Goal: Task Accomplishment & Management: Use online tool/utility

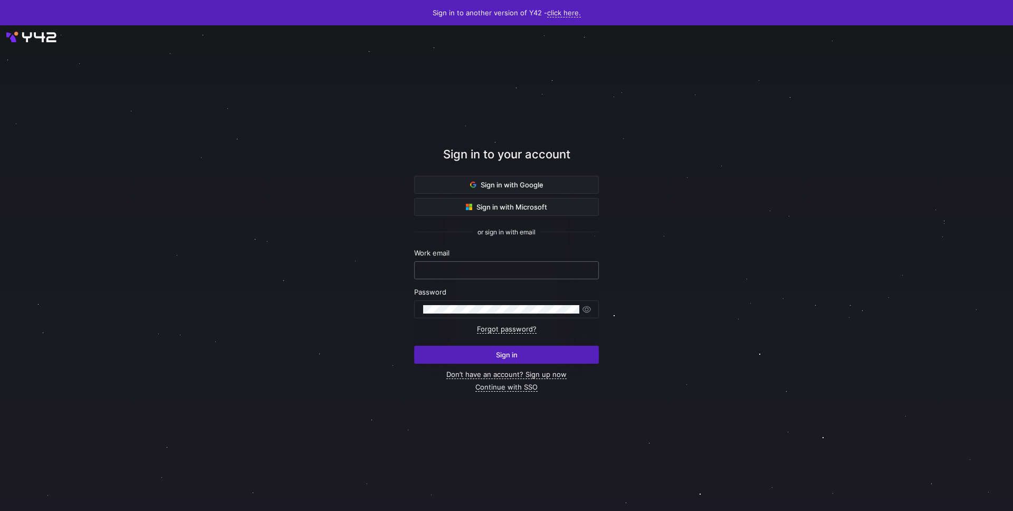
click at [477, 267] on input "text" at bounding box center [506, 270] width 167 height 8
click at [513, 386] on link "Continue with SSO" at bounding box center [506, 386] width 62 height 9
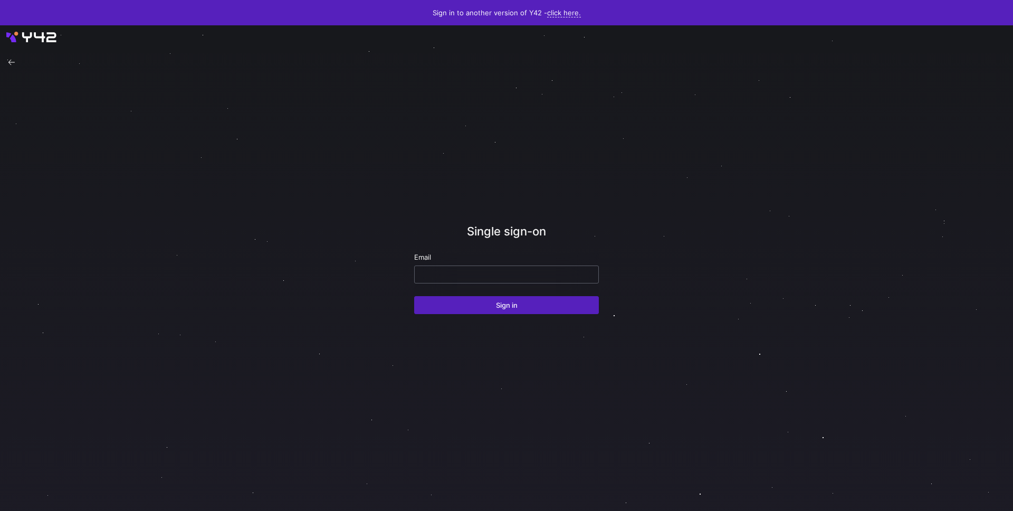
click at [500, 273] on input "email" at bounding box center [506, 274] width 167 height 8
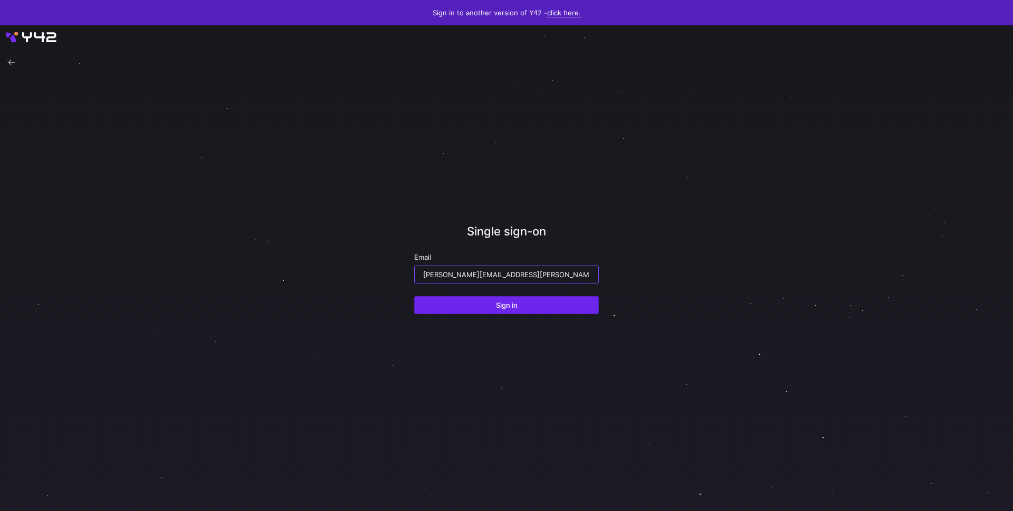
type input "[PERSON_NAME][EMAIL_ADDRESS][PERSON_NAME][DOMAIN_NAME]"
click at [504, 299] on span "submit" at bounding box center [507, 304] width 184 height 17
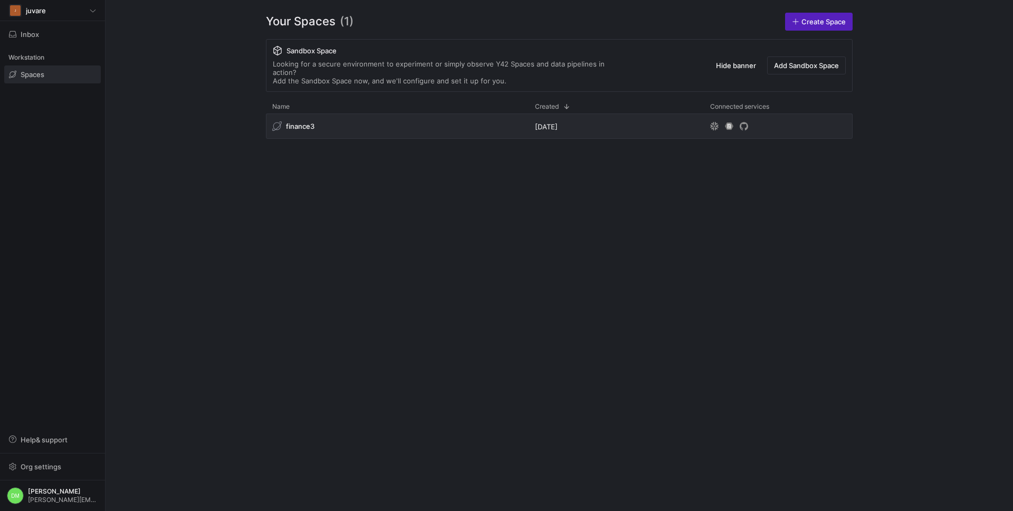
click at [499, 215] on div "finance3 [DATE]" at bounding box center [559, 303] width 587 height 380
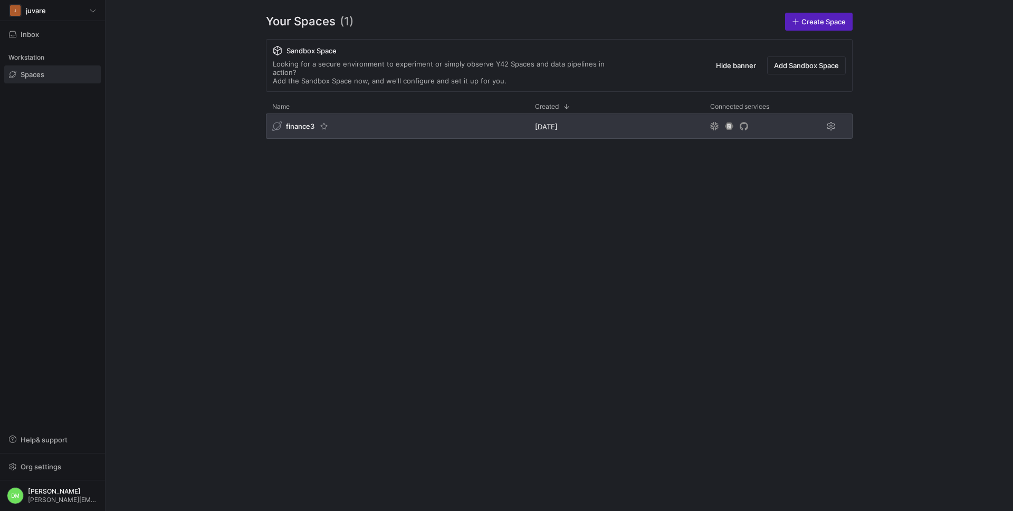
click at [370, 116] on div "finance3" at bounding box center [397, 125] width 263 height 25
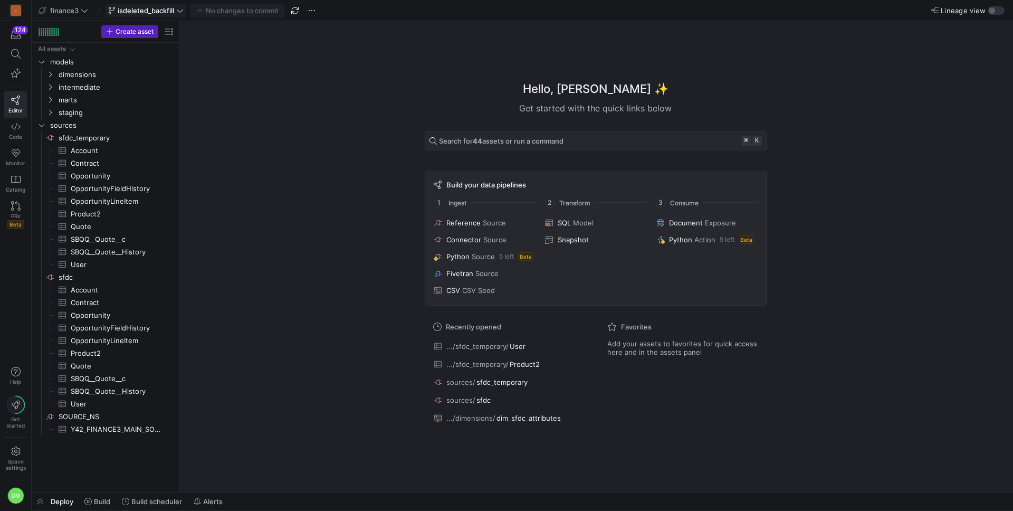
click at [181, 11] on icon at bounding box center [180, 10] width 6 height 3
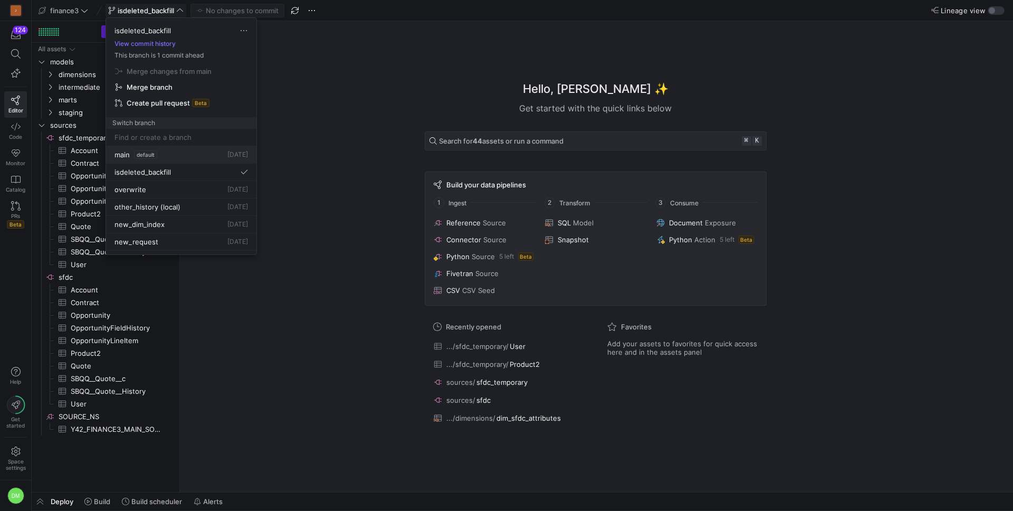
click at [182, 156] on div "main default [DATE]" at bounding box center [180, 154] width 133 height 8
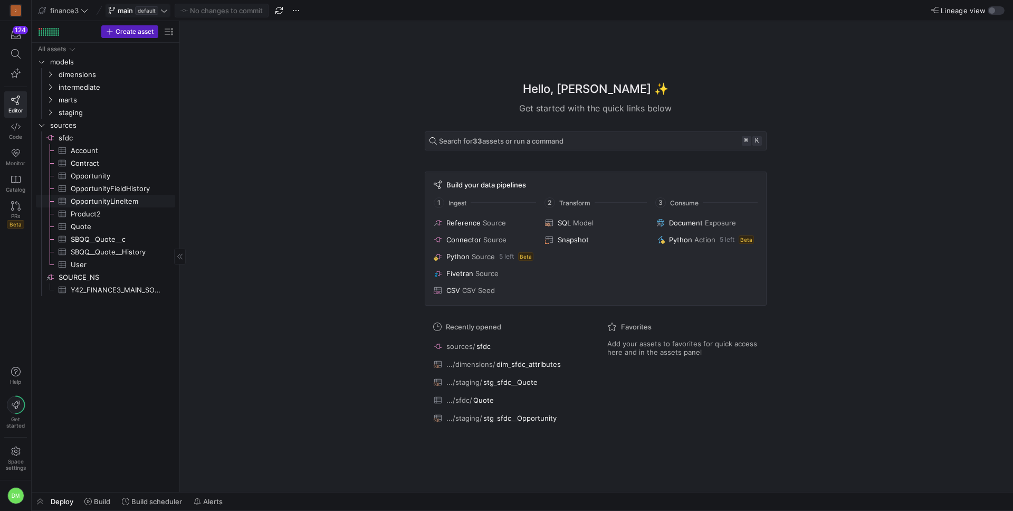
click at [128, 202] on span "OpportunityLineItem​​​​​​​​​" at bounding box center [117, 201] width 92 height 12
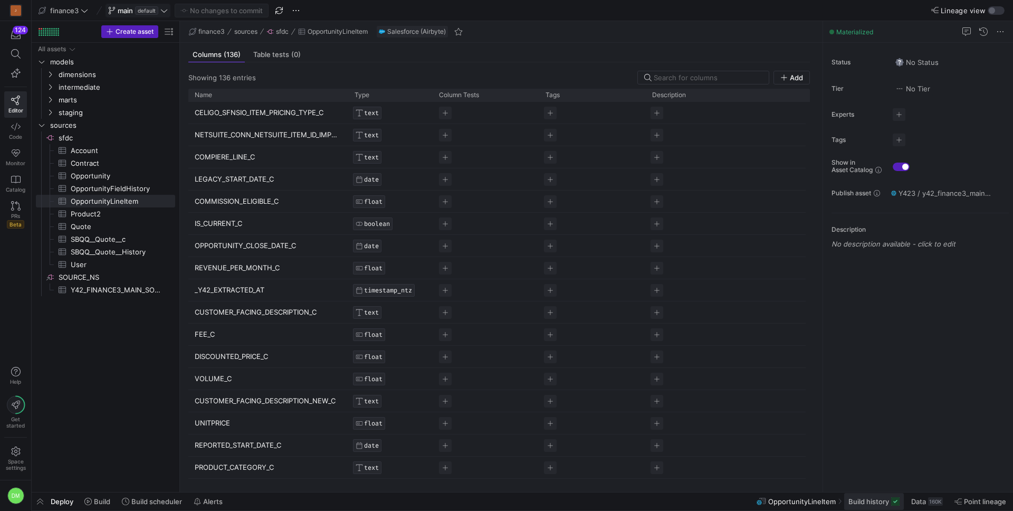
click at [864, 506] on span at bounding box center [874, 501] width 60 height 17
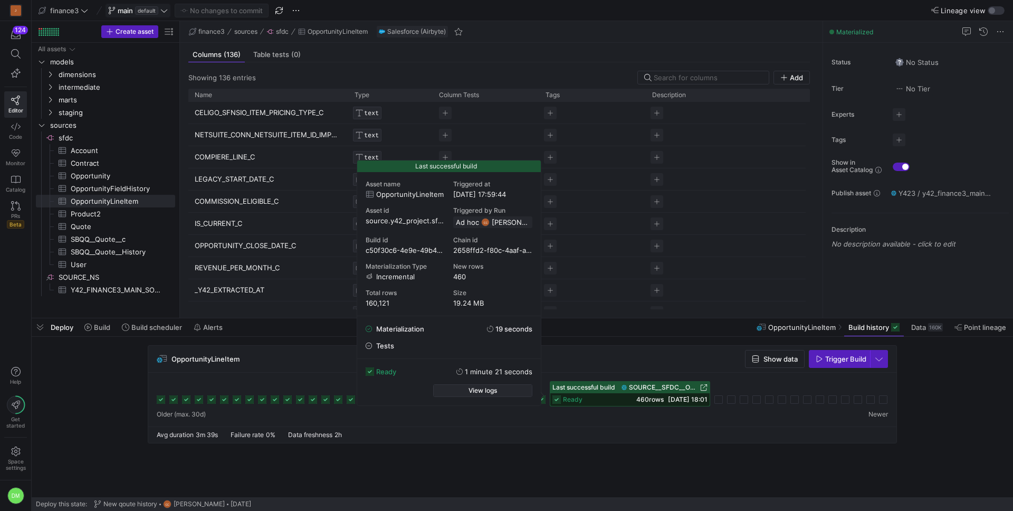
click at [512, 391] on span "button" at bounding box center [483, 391] width 98 height 12
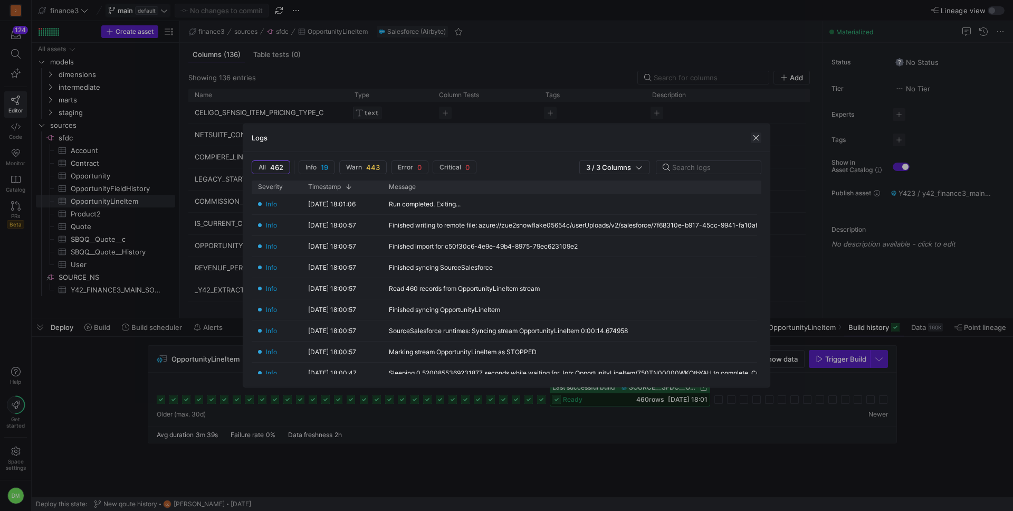
click at [758, 140] on span "button" at bounding box center [756, 137] width 11 height 11
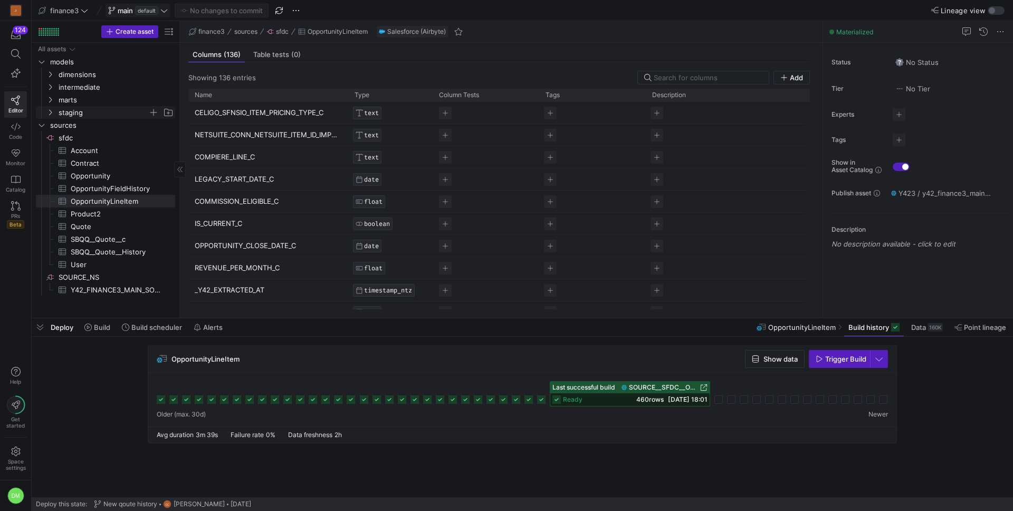
click at [91, 114] on span "staging" at bounding box center [104, 113] width 90 height 12
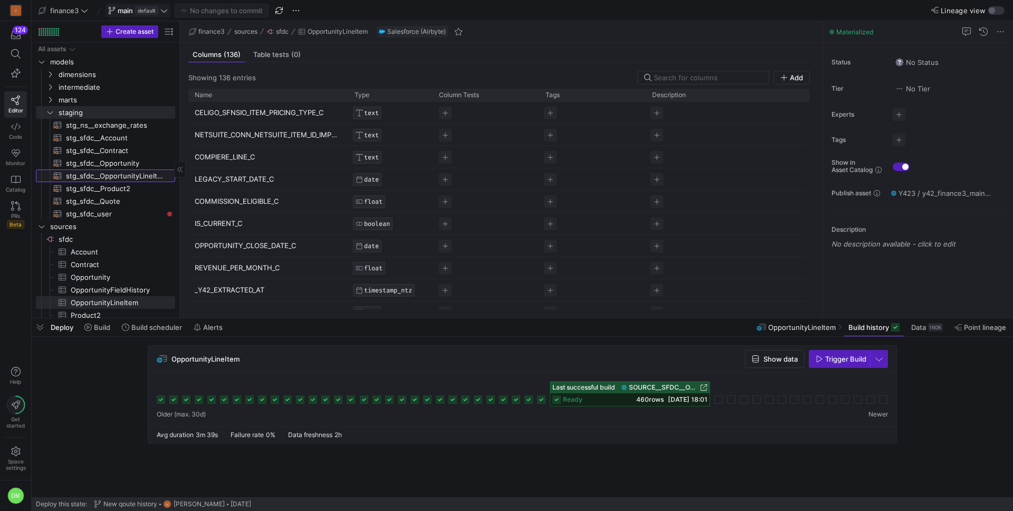
click at [143, 179] on span "stg_sfdc__OpportunityLineItem​​​​​​​​​​" at bounding box center [114, 176] width 97 height 12
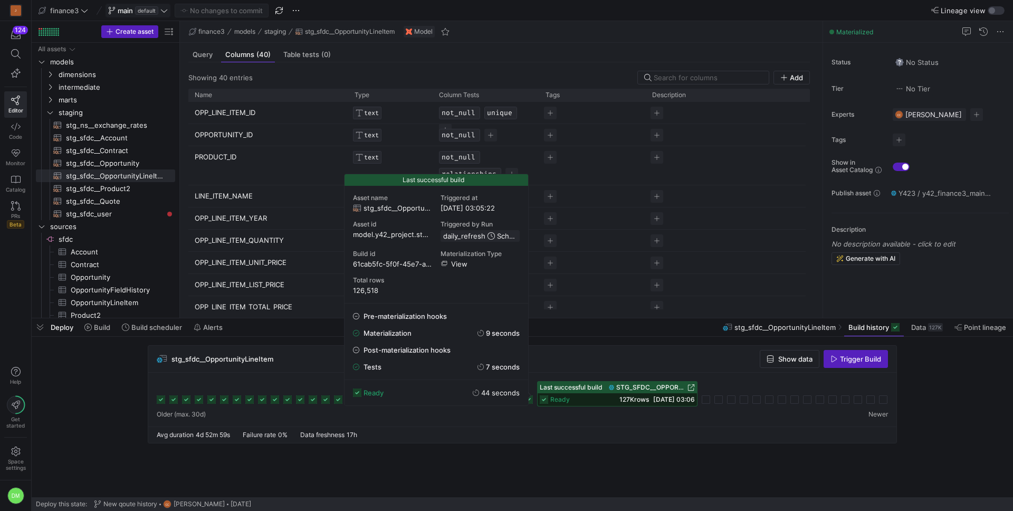
click at [600, 396] on div "ready 127K rows [DATE] 03:06" at bounding box center [617, 399] width 159 height 13
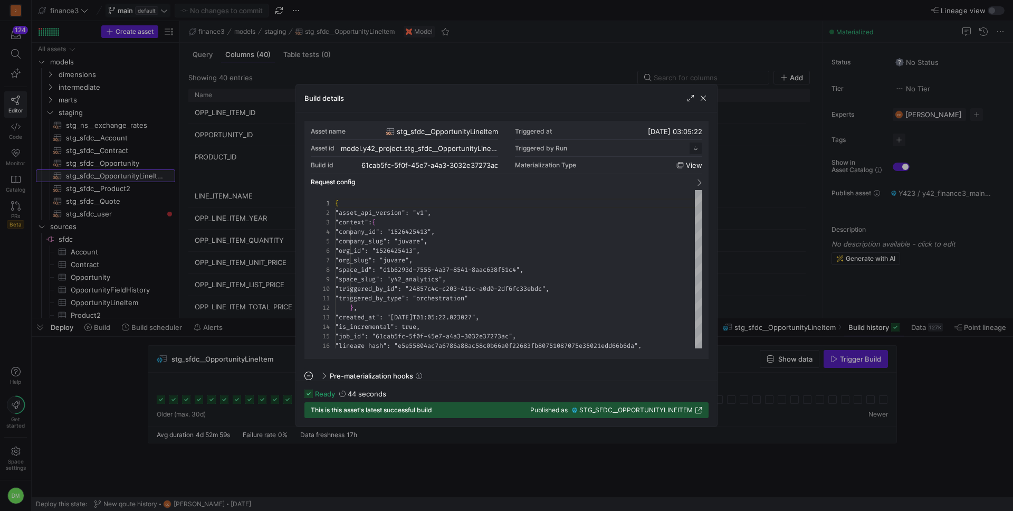
scroll to position [95, 0]
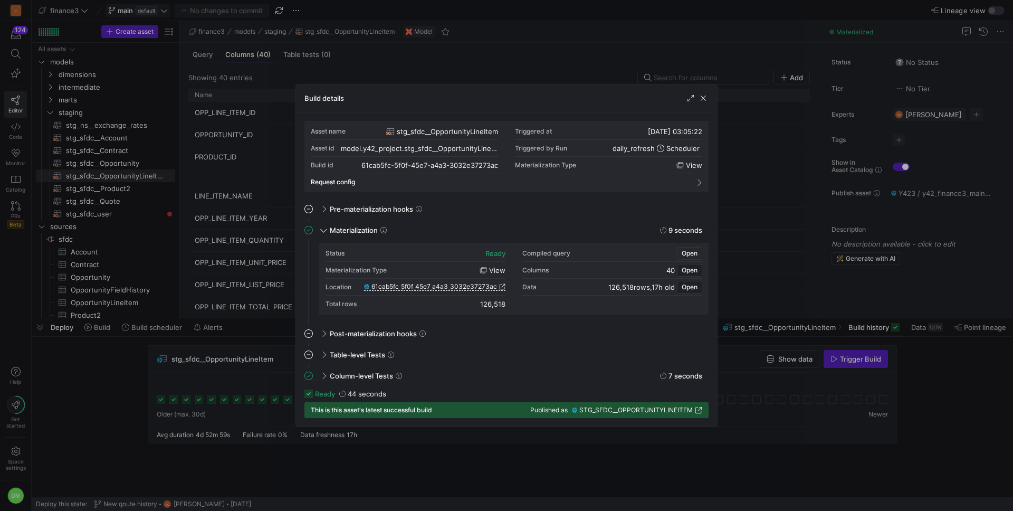
click at [684, 255] on span "Open" at bounding box center [690, 253] width 16 height 7
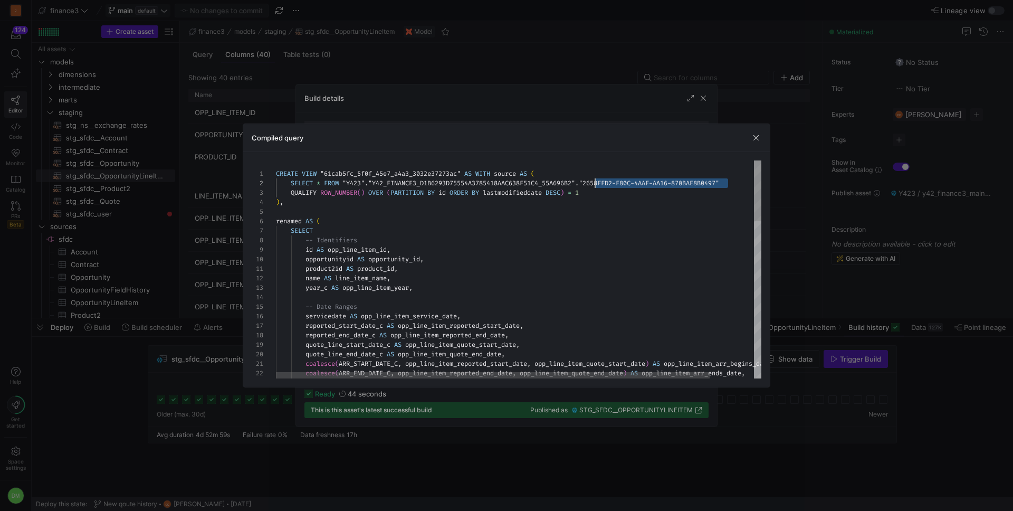
scroll to position [9, 315]
drag, startPoint x: 729, startPoint y: 184, endPoint x: 592, endPoint y: 180, distance: 136.7
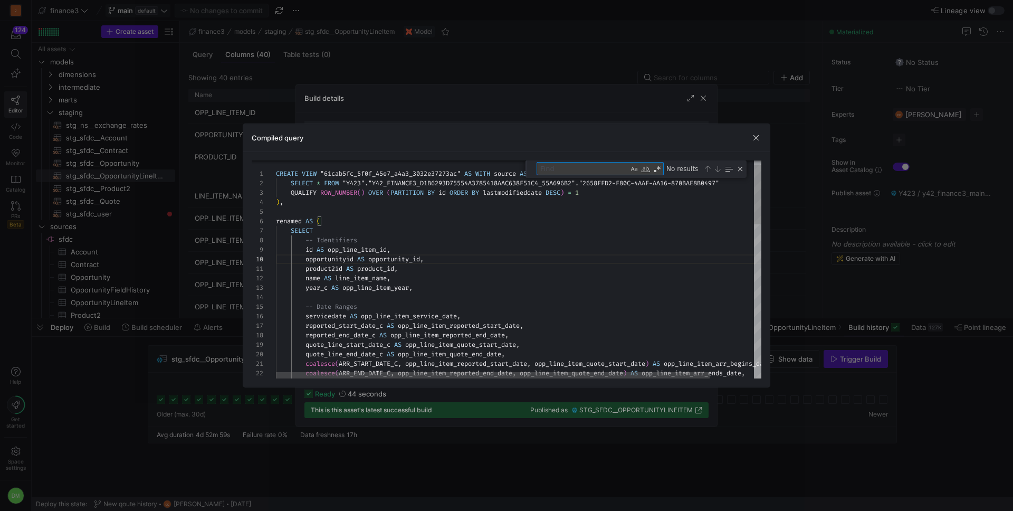
type textarea "i"
type textarea "-- Full Year Contract Check - handles for leap years, opportunity 0065G00000aGL…"
type textarea "is"
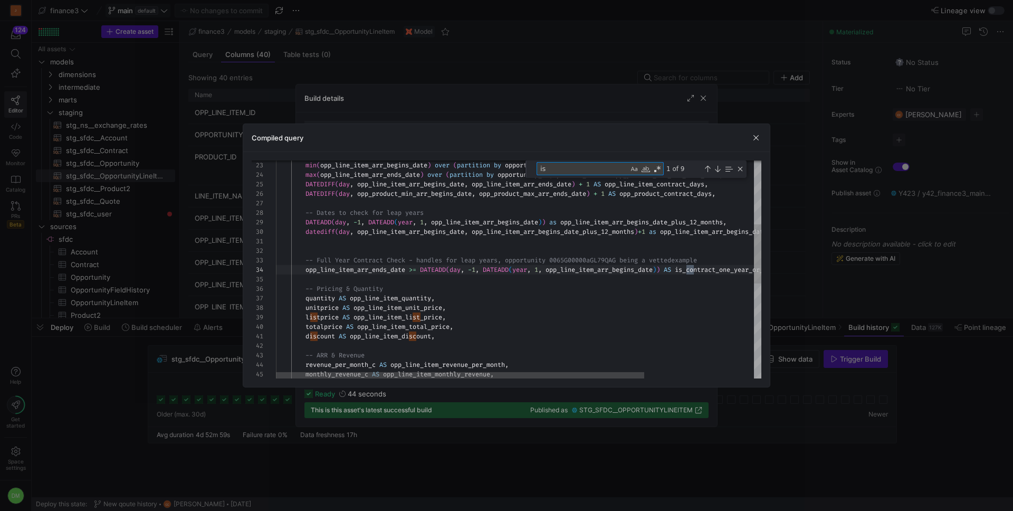
type textarea "-- Timestamps createddate AS opp_line_item_created_date, lastmodifieddate AS op…"
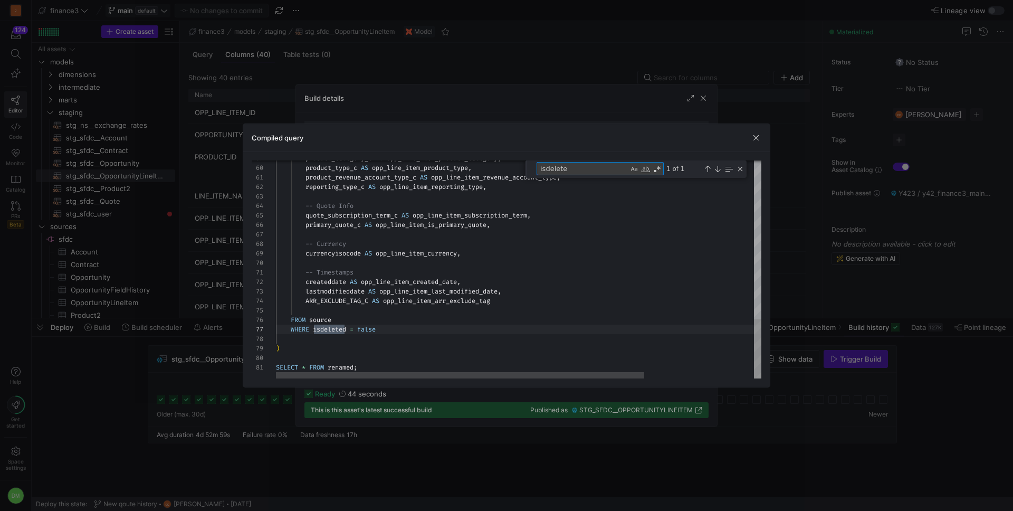
scroll to position [95, 72]
type textarea "isdeleted"
click at [757, 138] on span "button" at bounding box center [756, 137] width 11 height 11
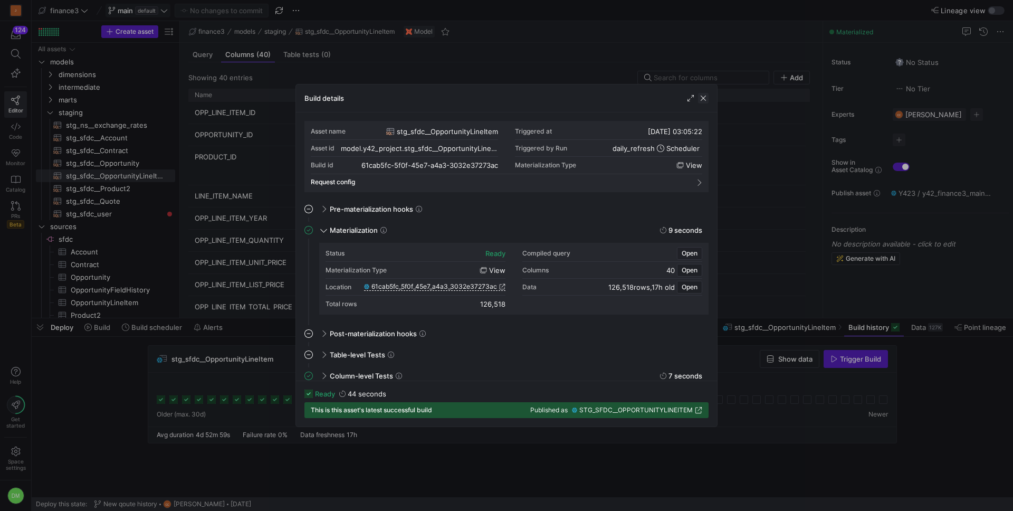
click at [705, 100] on span "button" at bounding box center [703, 98] width 11 height 11
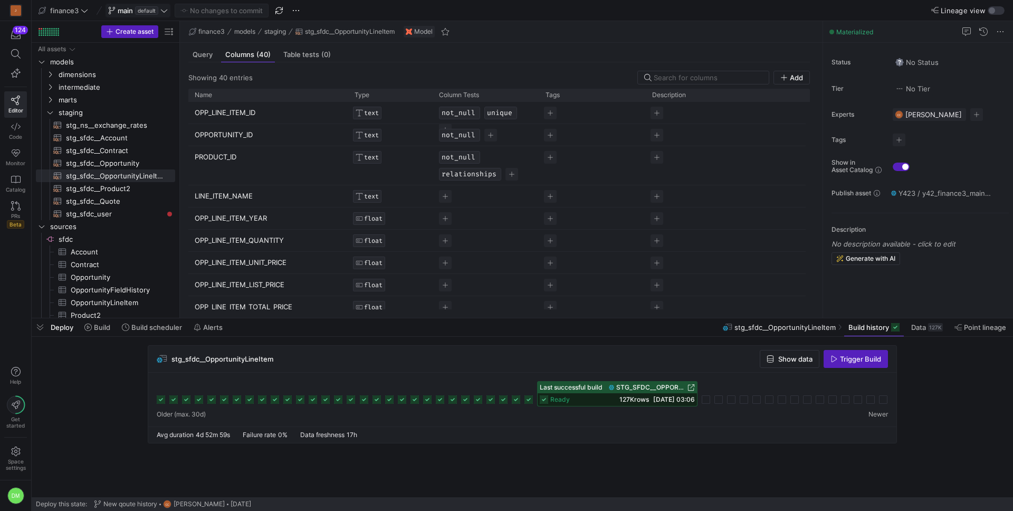
click at [599, 393] on div "ready 127K rows [DATE] 03:06" at bounding box center [617, 399] width 159 height 13
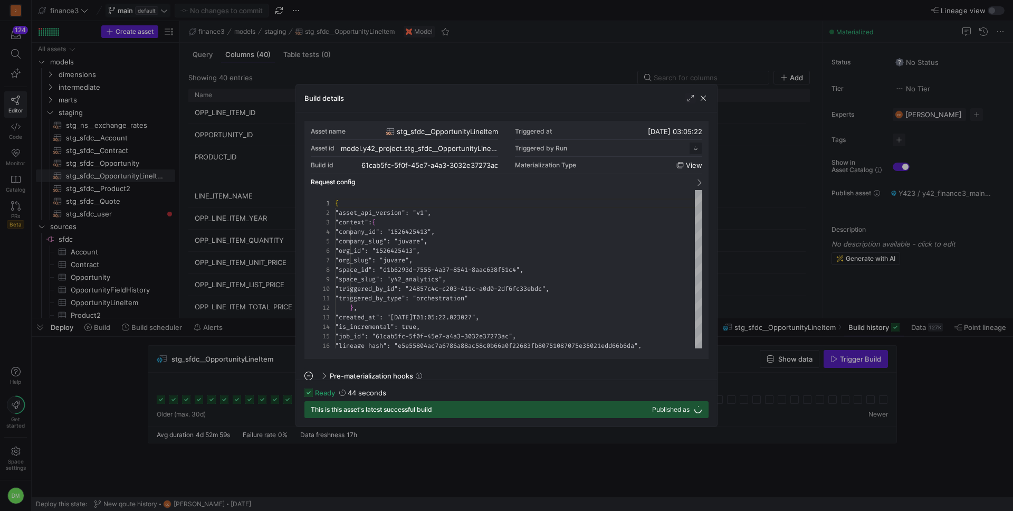
scroll to position [95, 0]
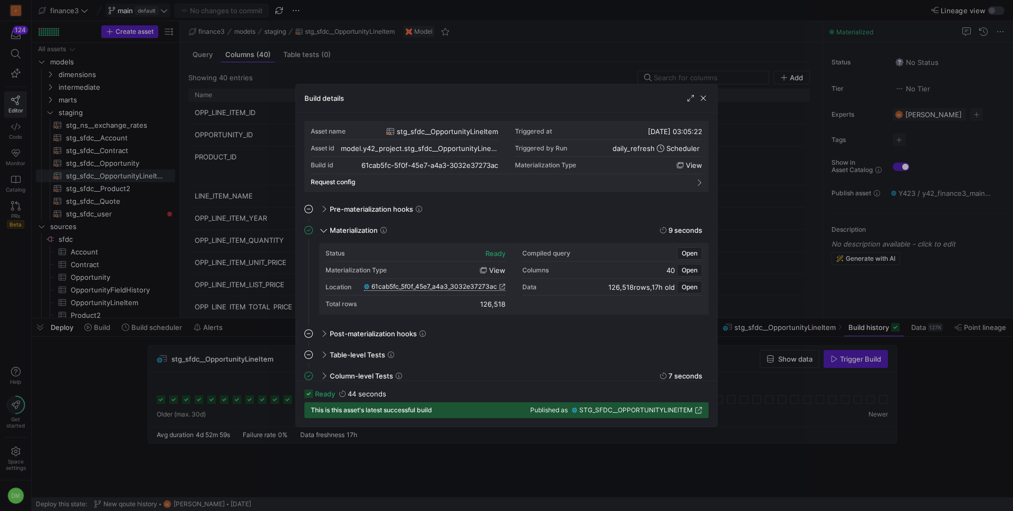
click at [484, 288] on span "61cab5fc_5f0f_45e7_a4a3_3032e37273ac" at bounding box center [434, 286] width 126 height 7
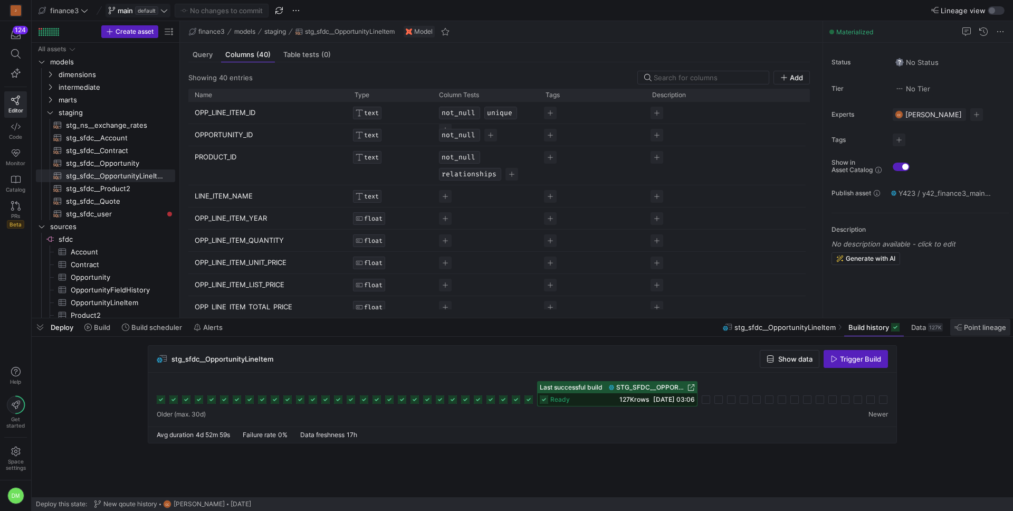
click at [971, 325] on span "Point lineage" at bounding box center [985, 327] width 42 height 8
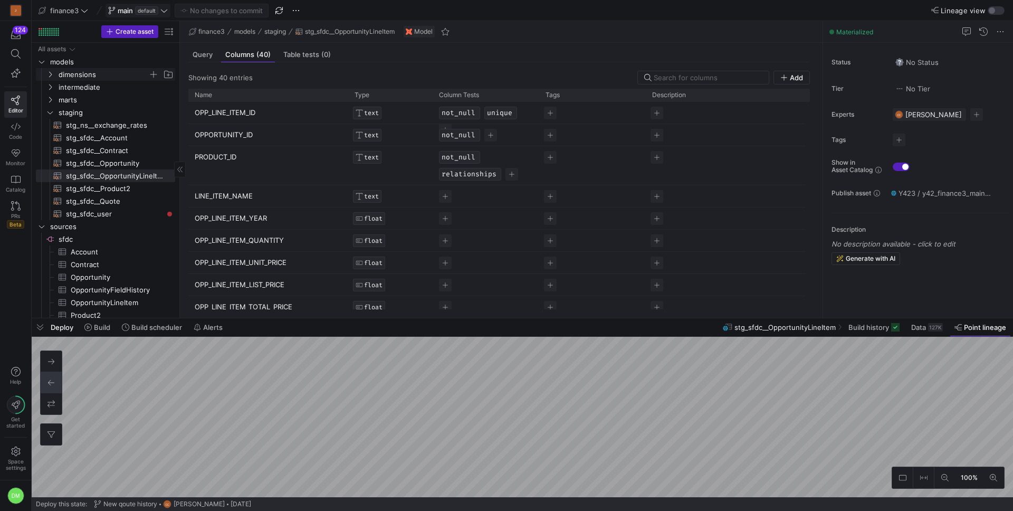
click at [93, 78] on span "dimensions" at bounding box center [104, 75] width 90 height 12
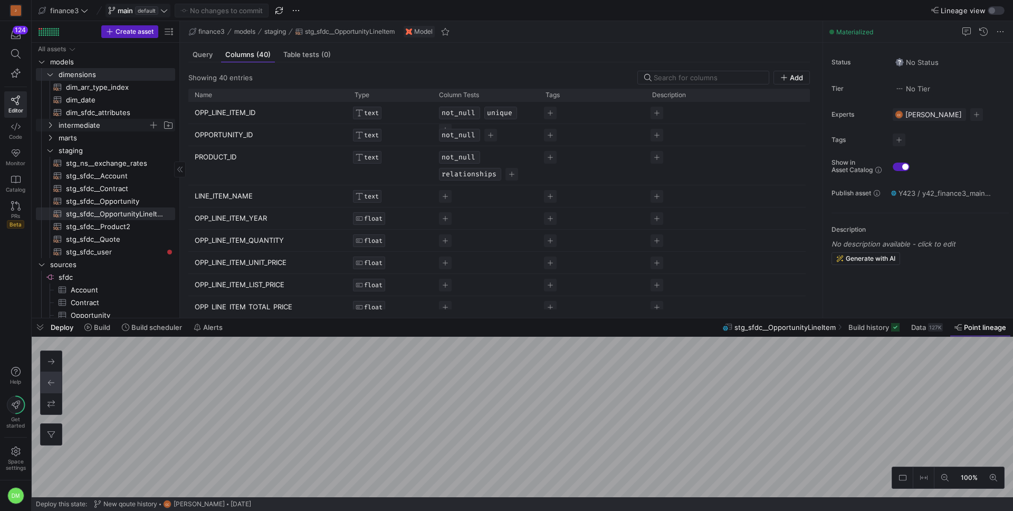
click at [91, 119] on span "intermediate" at bounding box center [104, 125] width 90 height 12
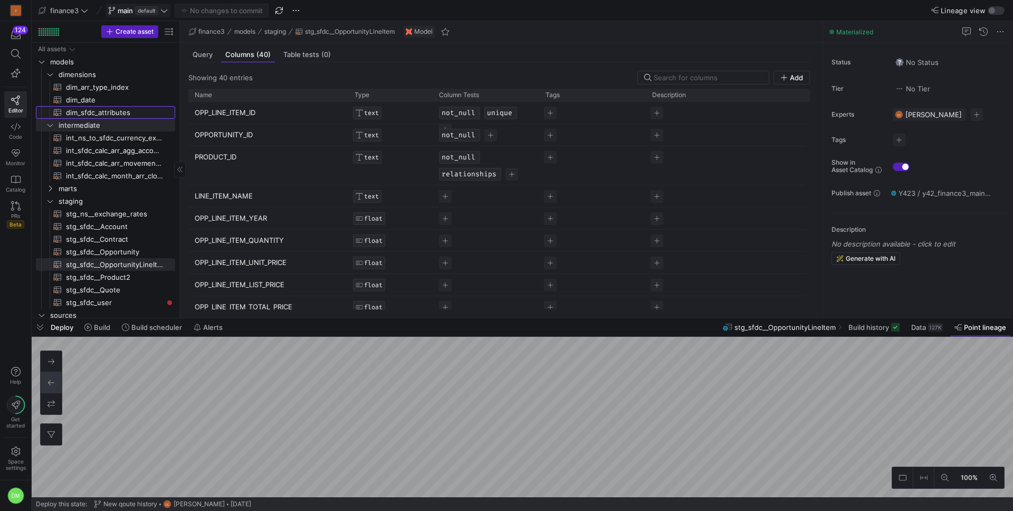
click at [87, 114] on span "dim_sfdc_attributes​​​​​​​​​​" at bounding box center [114, 113] width 97 height 12
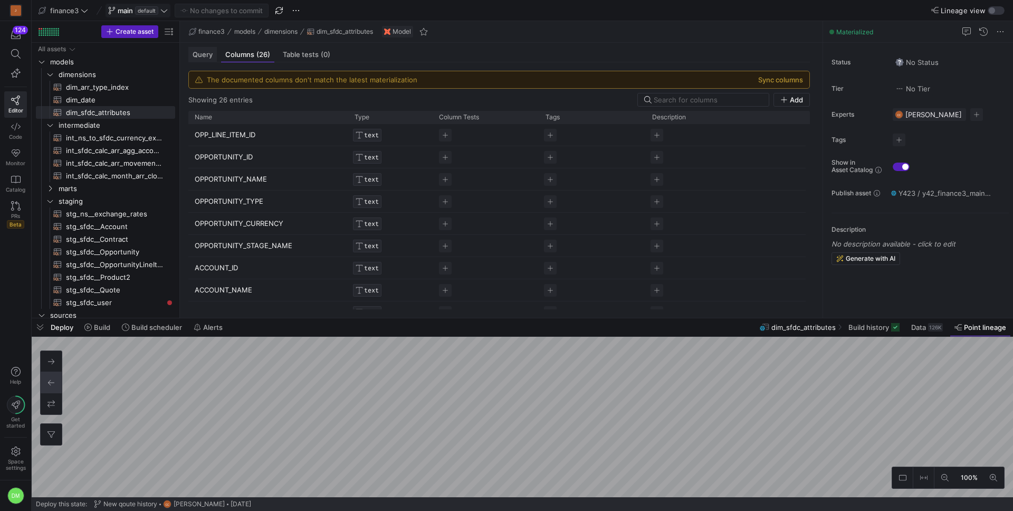
click at [208, 60] on div "Query" at bounding box center [202, 54] width 28 height 15
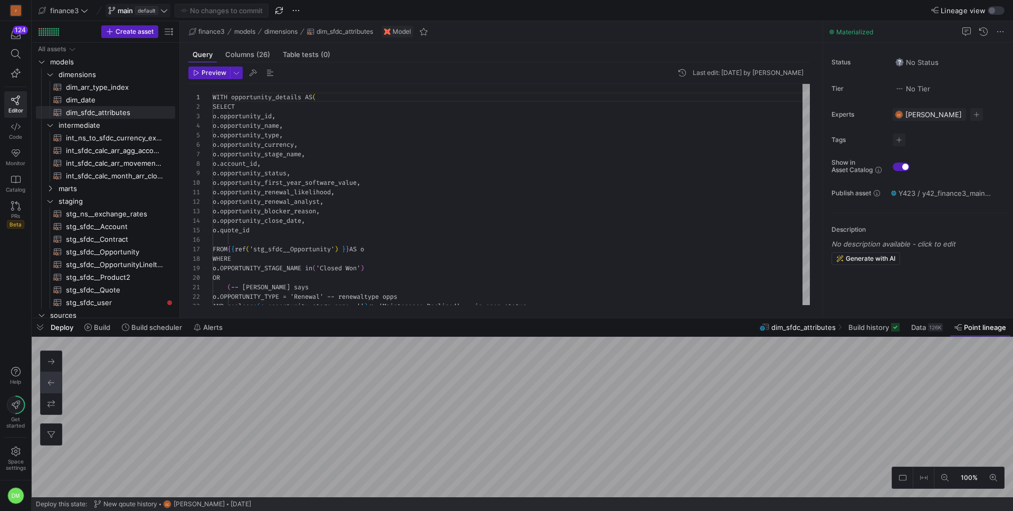
scroll to position [95, 0]
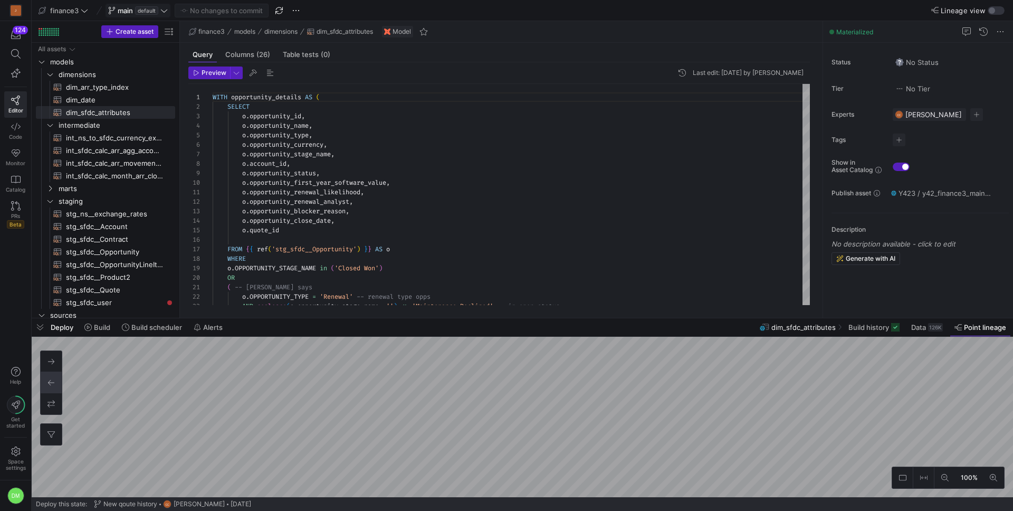
click at [430, 330] on div "Deploy Build Build scheduler Alerts dim_sfdc_attributes Build history Data 126K…" at bounding box center [522, 407] width 981 height 179
click at [120, 166] on span "int_sfdc_calc_arr_movement_class​​​​​​​​​​" at bounding box center [114, 163] width 97 height 12
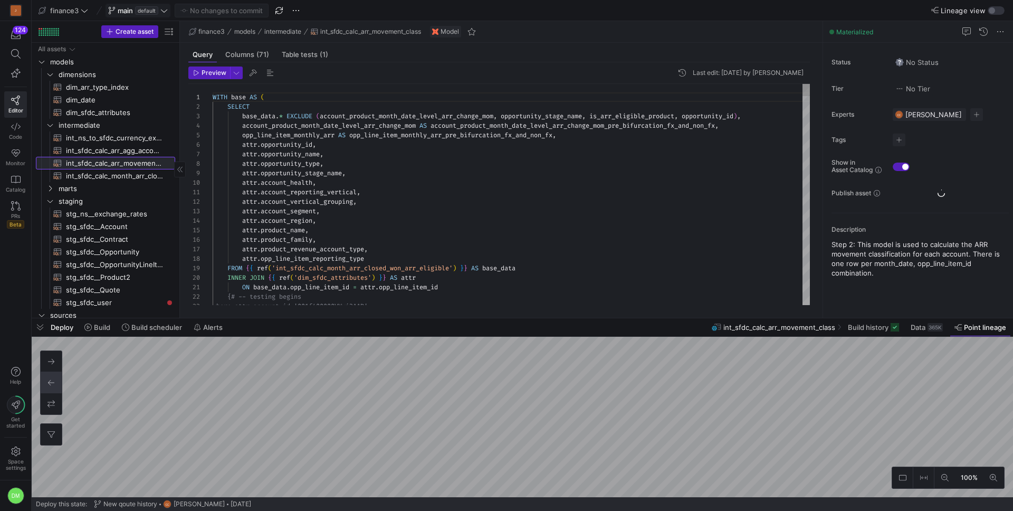
scroll to position [76, 0]
type textarea "attr.account_reporting_vertical, attr.account_vertical_grouping, attr.account_s…"
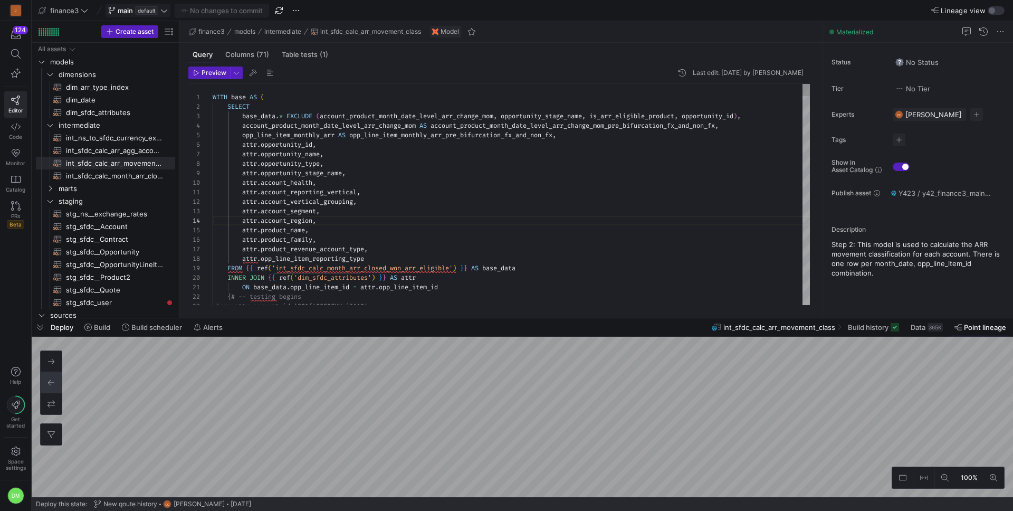
scroll to position [76, 159]
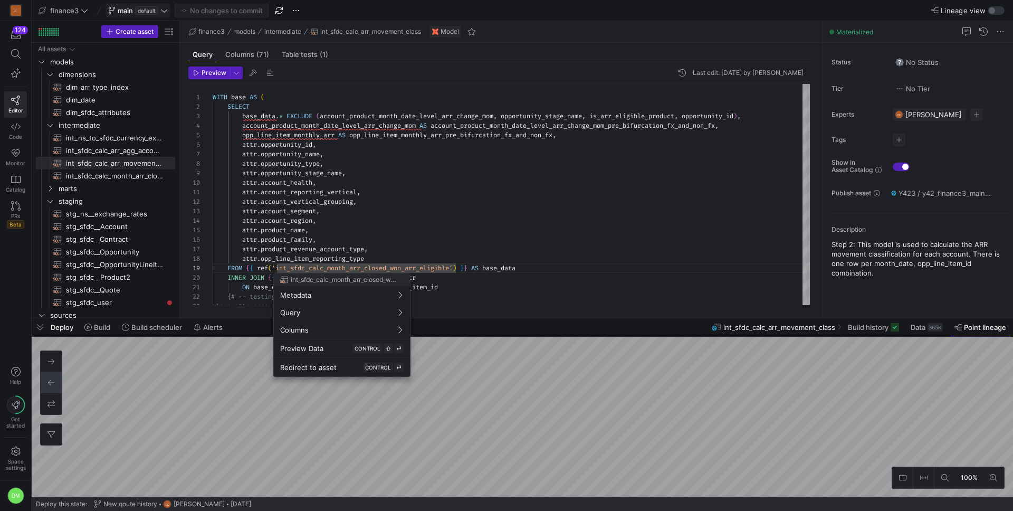
click at [143, 175] on div at bounding box center [506, 255] width 1013 height 511
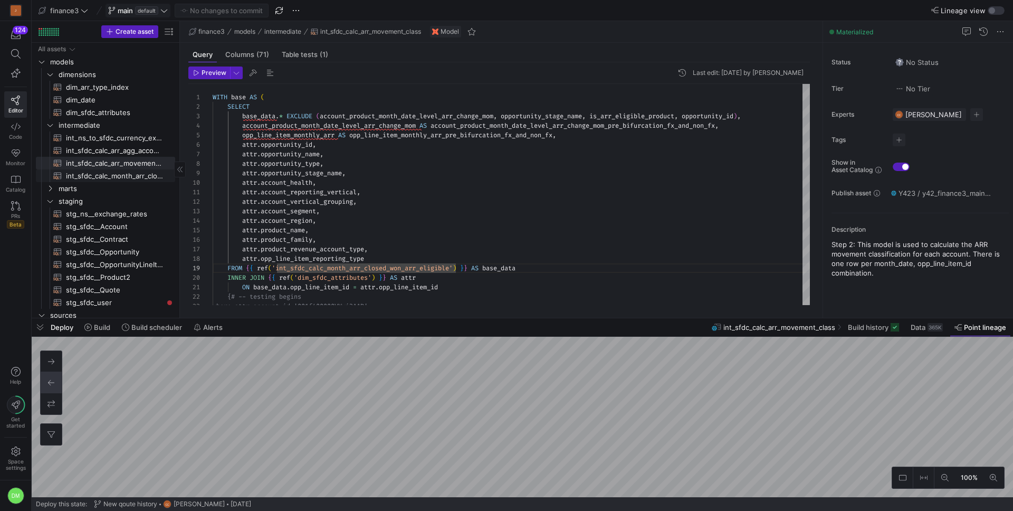
click at [142, 175] on span "int_sfdc_calc_month_arr_closed_won_arr_eligible​​​​​​​​​​" at bounding box center [114, 176] width 97 height 12
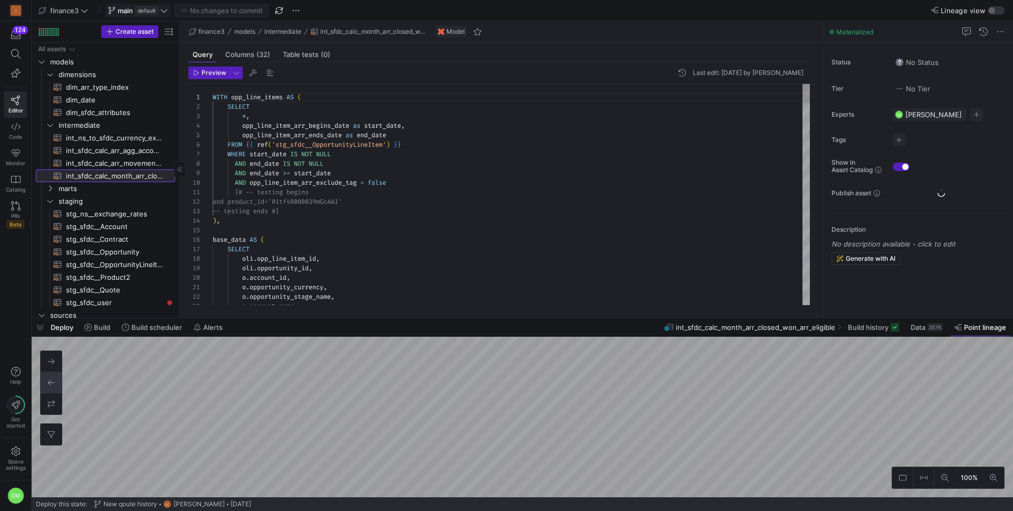
scroll to position [95, 0]
click at [863, 330] on span "Build history" at bounding box center [868, 327] width 41 height 8
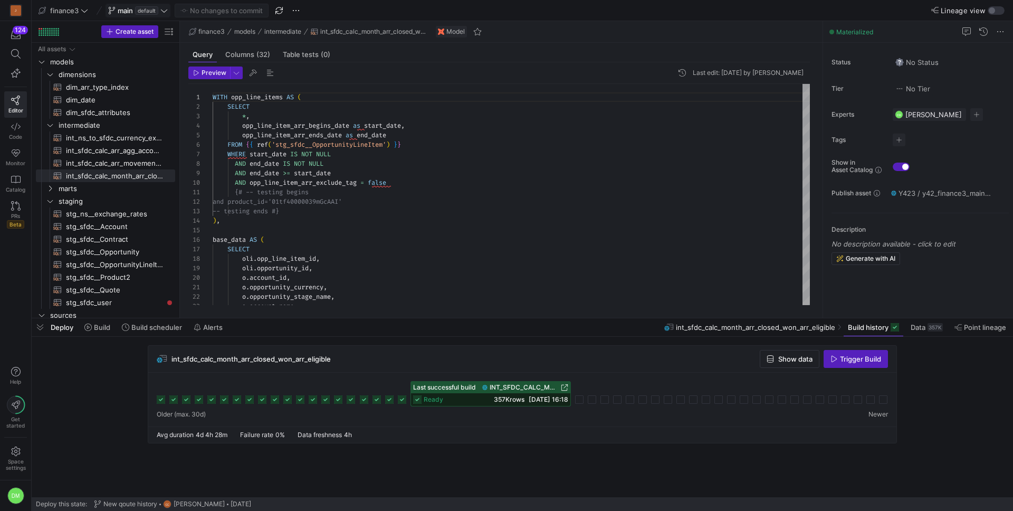
click at [508, 387] on span "INT_SFDC_CALC_MONTH_ARR_CLOSED_WON_ARR_ELIGIBLE" at bounding box center [524, 387] width 69 height 7
click at [99, 324] on span "Build" at bounding box center [102, 327] width 16 height 8
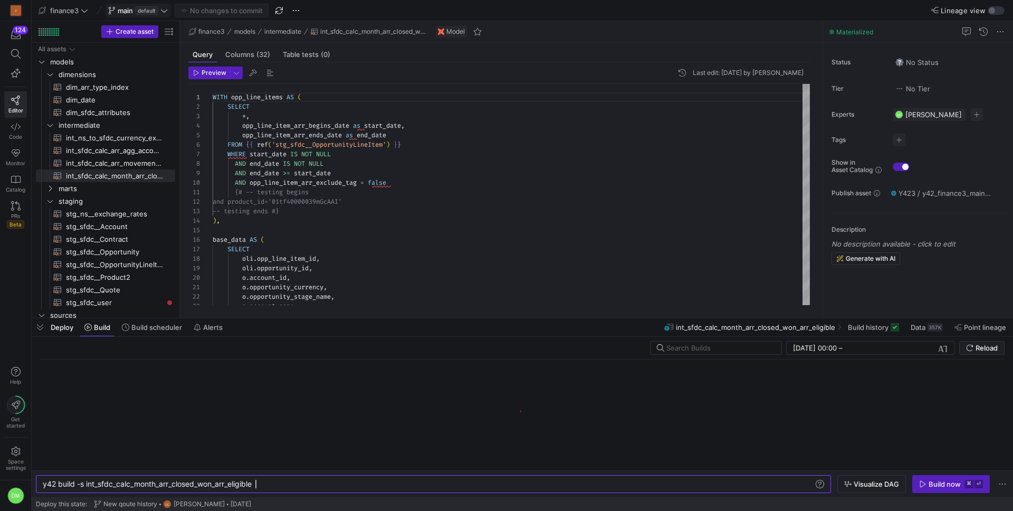
scroll to position [0, 213]
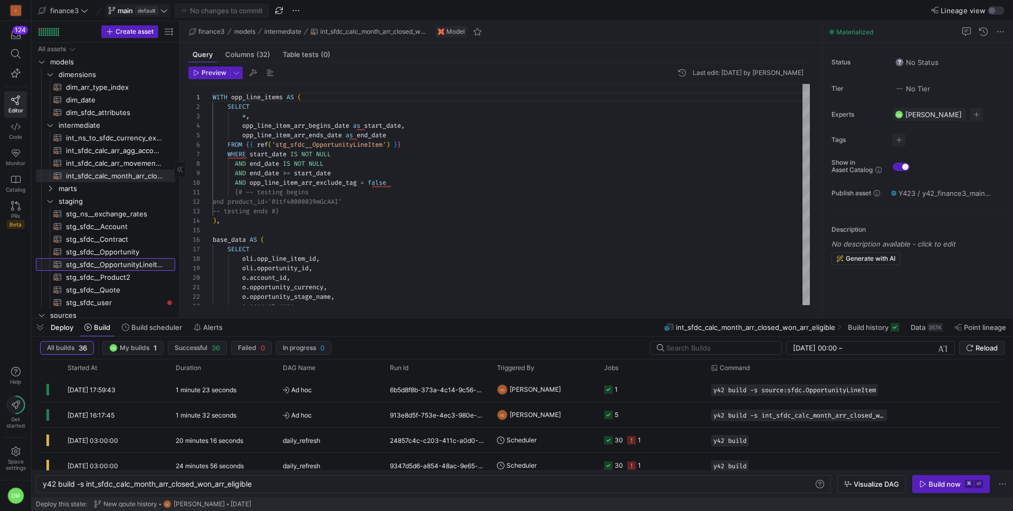
click at [114, 262] on span "stg_sfdc__OpportunityLineItem​​​​​​​​​​" at bounding box center [114, 264] width 97 height 12
type textarea "WITH source AS ( SELECT * FROM {{ source('sfdc', 'OpportunityLineItem') }} QUAL…"
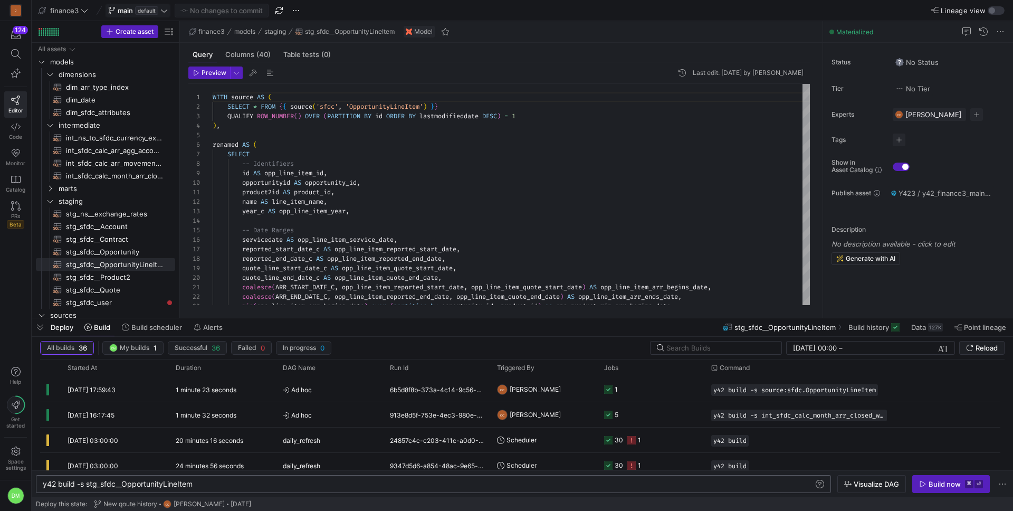
click at [209, 487] on div "y42 build -s stg_sfdc__OpportunityLineItem" at bounding box center [428, 484] width 771 height 8
type textarea "y42 build -s stg_sfdc__OpportunityLineItem+"
click at [949, 482] on div "Build now" at bounding box center [944, 484] width 32 height 8
click at [432, 227] on div "WITH source AS ( SELECT * FROM { { source ( 'sfdc' , 'OpportunityLineItem' ) } …" at bounding box center [511, 477] width 597 height 787
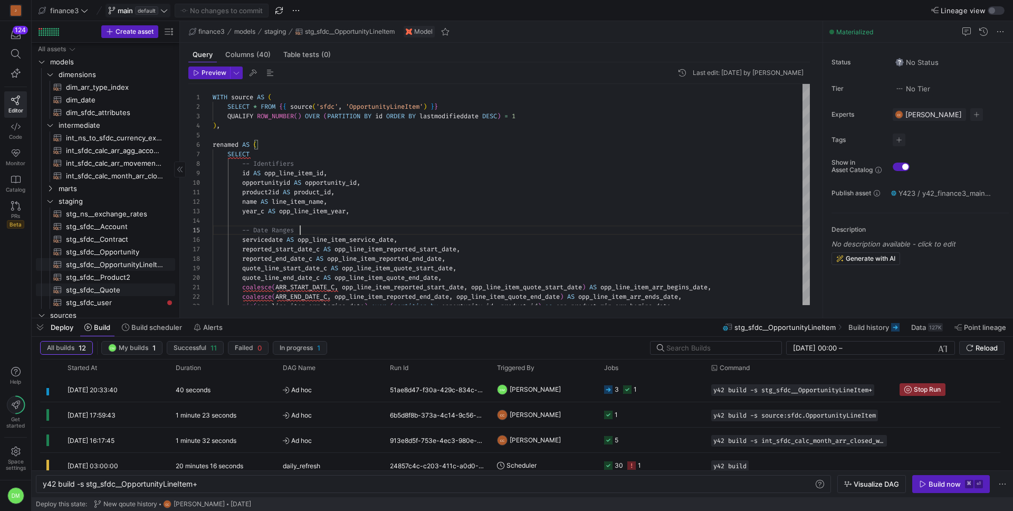
scroll to position [51, 0]
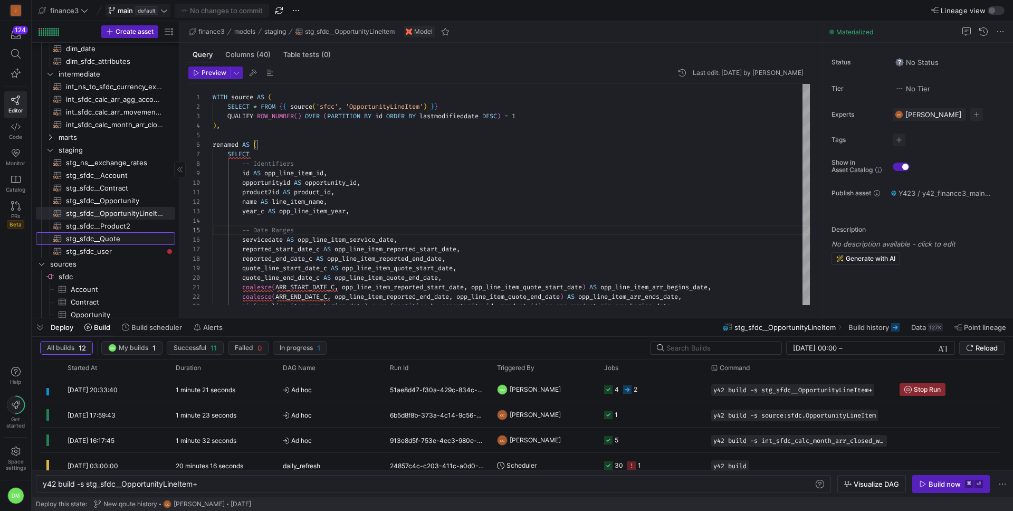
click at [127, 238] on span "stg_sfdc__Quote​​​​​​​​​​" at bounding box center [114, 239] width 97 height 12
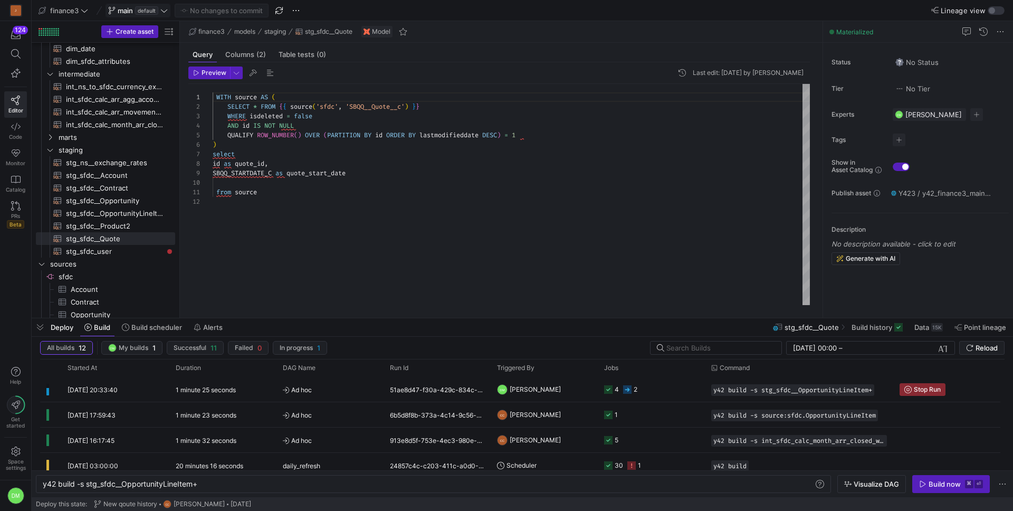
click at [356, 119] on div "WITH source AS ( SELECT * FROM { { source ( 'sfdc' , 'SBQQ__Quote__c' ) } } WHE…" at bounding box center [511, 194] width 597 height 221
click at [253, 76] on span "button" at bounding box center [253, 72] width 13 height 13
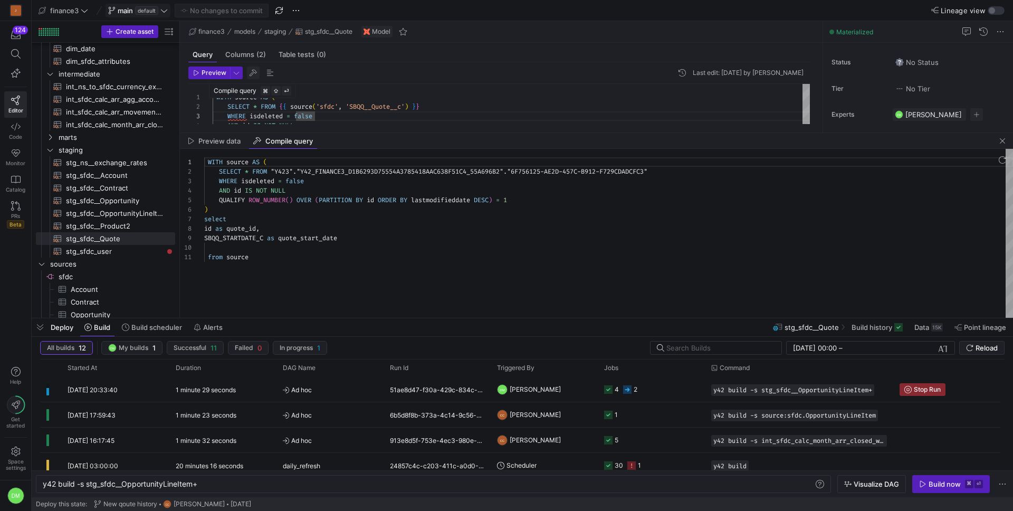
scroll to position [95, 0]
click at [663, 169] on div at bounding box center [596, 160] width 833 height 22
drag, startPoint x: 655, startPoint y: 173, endPoint x: 521, endPoint y: 175, distance: 134.5
click at [521, 175] on span ""6F756125-AE2D-457C-B912-F729CDADCFC3"" at bounding box center [577, 171] width 140 height 8
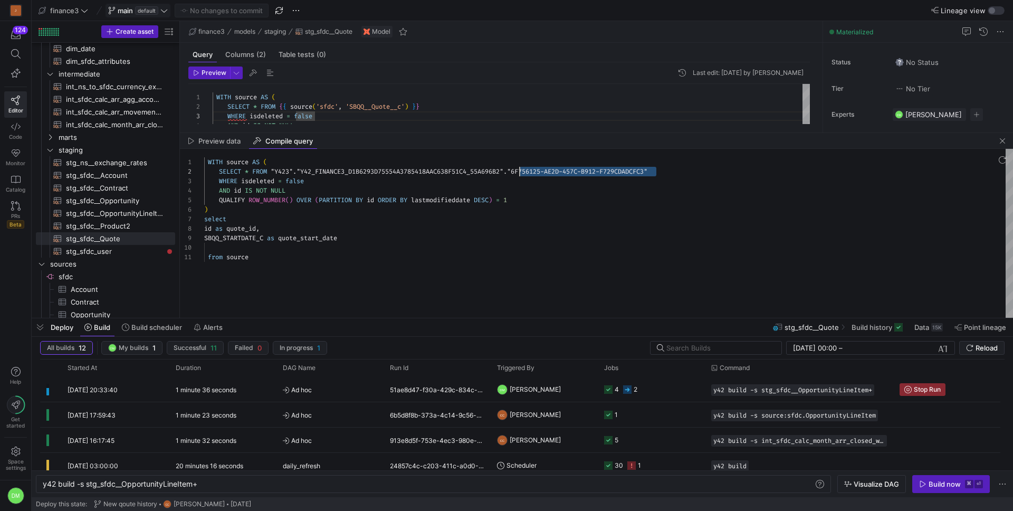
click at [521, 176] on div "WITH source AS ( SELECT * FROM "Y423" . "Y42_FINANCE3_D1B6293D75554A3785418AAC6…" at bounding box center [608, 233] width 809 height 169
click at [531, 177] on div "WITH source AS ( SELECT * FROM "Y423" . "Y42_FINANCE3_D1B6293D75554A3785418AAC6…" at bounding box center [608, 233] width 809 height 169
drag, startPoint x: 657, startPoint y: 173, endPoint x: 520, endPoint y: 171, distance: 136.6
click at [520, 171] on div "WITH source AS ( SELECT * FROM "Y423" . "Y42_FINANCE3_D1B6293D75554A3785418AAC6…" at bounding box center [608, 233] width 809 height 169
click at [607, 192] on div "WITH source AS ( SELECT * FROM "Y423" . "Y42_FINANCE3_D1B6293D75554A3785418AAC6…" at bounding box center [608, 233] width 809 height 169
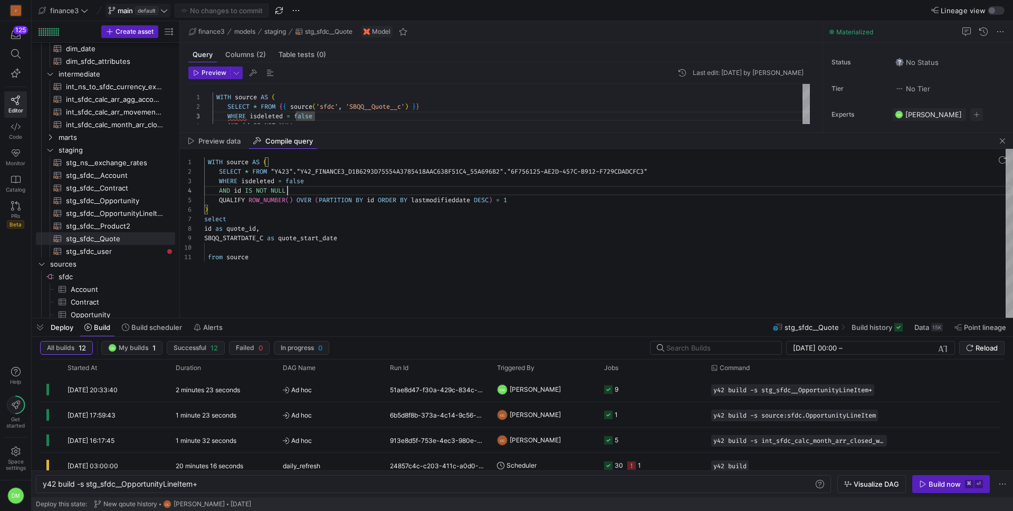
scroll to position [28, 83]
drag, startPoint x: 656, startPoint y: 169, endPoint x: 527, endPoint y: 167, distance: 129.3
click at [527, 167] on div at bounding box center [596, 160] width 833 height 22
drag, startPoint x: 519, startPoint y: 171, endPoint x: 656, endPoint y: 175, distance: 137.7
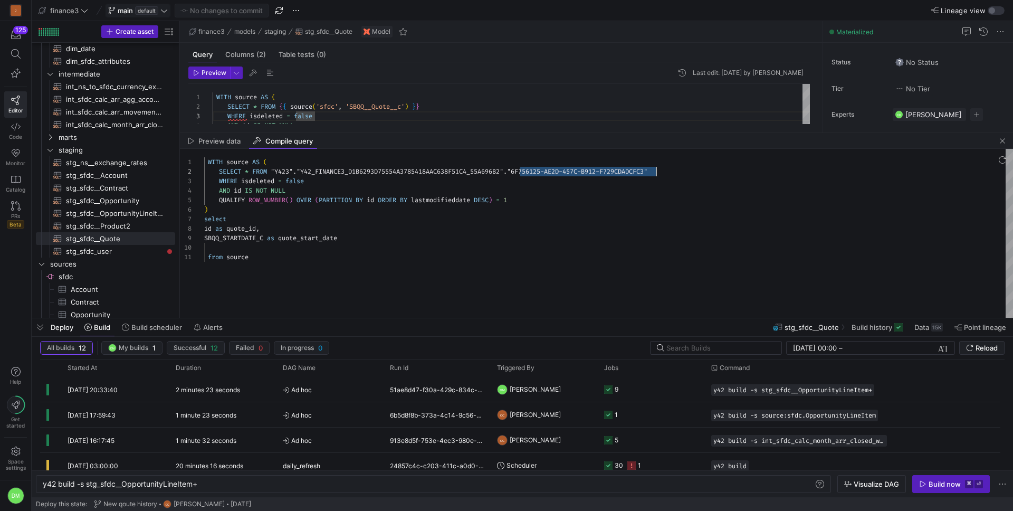
click at [656, 175] on div "WITH source AS ( SELECT * FROM "Y423" . "Y42_FINANCE3_D1B6293D75554A3785418AAC6…" at bounding box center [608, 233] width 809 height 169
click at [320, 235] on div "WITH source AS ( SELECT * FROM "Y423" . "Y42_FINANCE3_D1B6293D75554A3785418AAC6…" at bounding box center [608, 233] width 809 height 169
click at [437, 199] on div "WITH source AS ( SELECT * FROM "Y423" . "Y42_FINANCE3_D1B6293D75554A3785418AAC6…" at bounding box center [608, 233] width 809 height 169
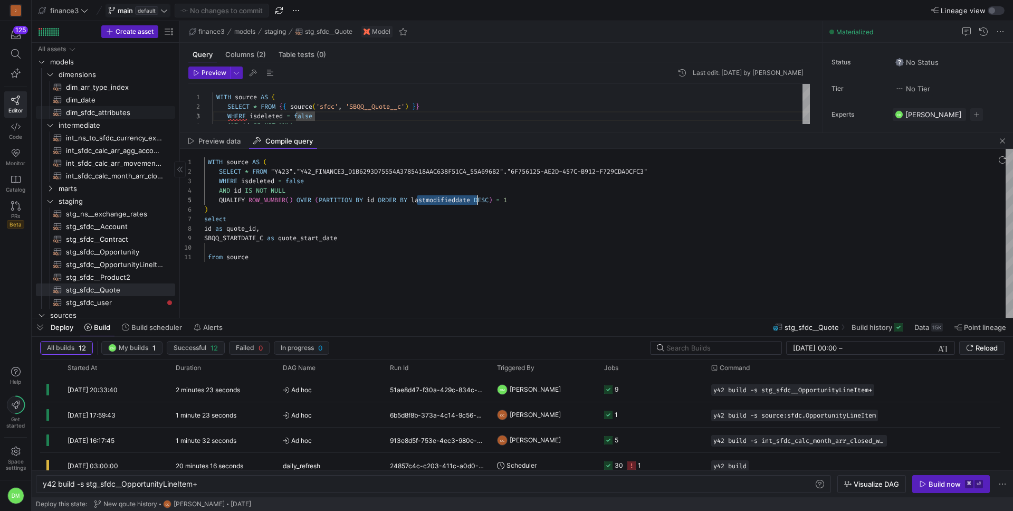
click at [113, 115] on span "dim_sfdc_attributes​​​​​​​​​​" at bounding box center [114, 113] width 97 height 12
type textarea "WITH opportunity_details AS ( SELECT o.opportunity_id, o.opportunity_name, o.op…"
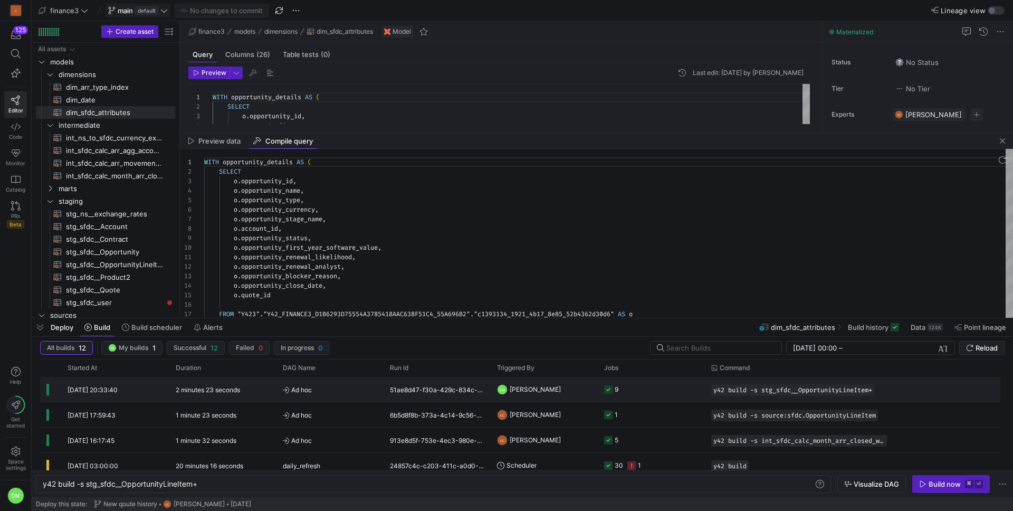
scroll to position [95, 0]
click at [863, 329] on span "Build history" at bounding box center [868, 327] width 41 height 8
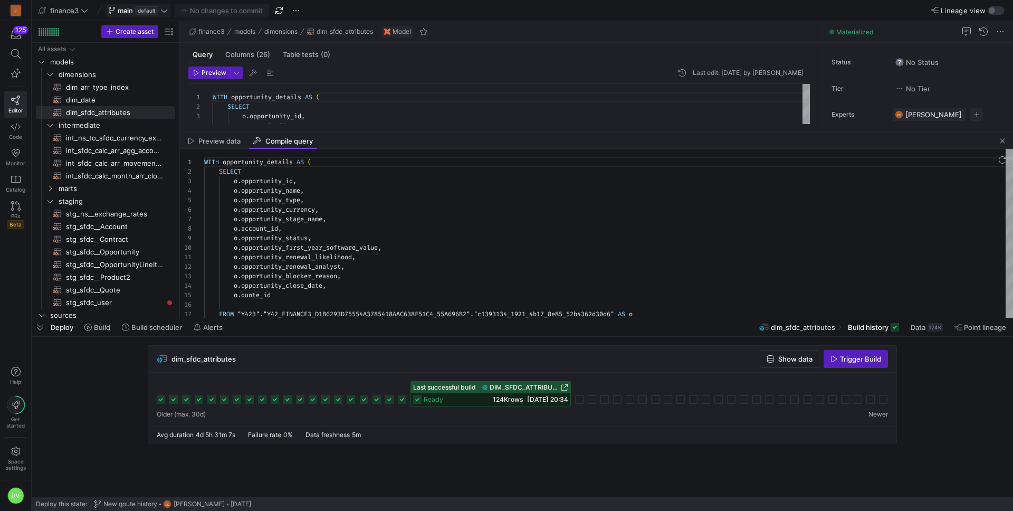
click at [534, 385] on span "DIM_SFDC_ATTRIBUTES" at bounding box center [524, 387] width 69 height 7
click at [888, 325] on span "Build history" at bounding box center [873, 327] width 51 height 8
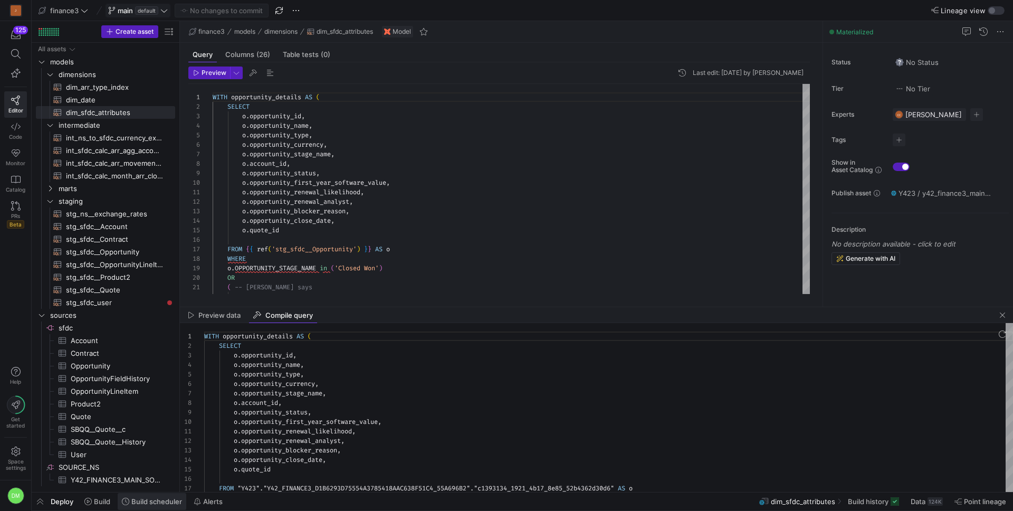
click at [145, 496] on span at bounding box center [152, 501] width 69 height 17
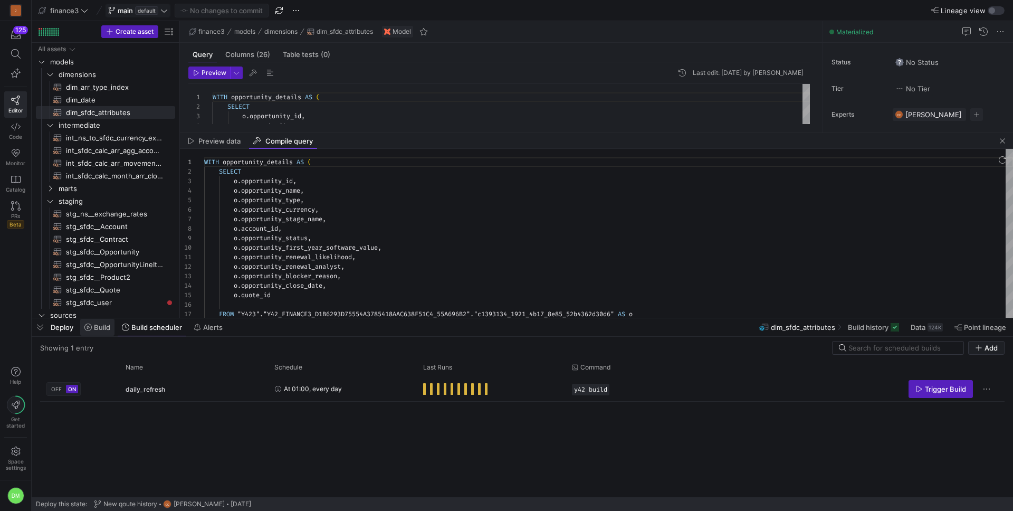
click at [98, 321] on span at bounding box center [97, 327] width 34 height 17
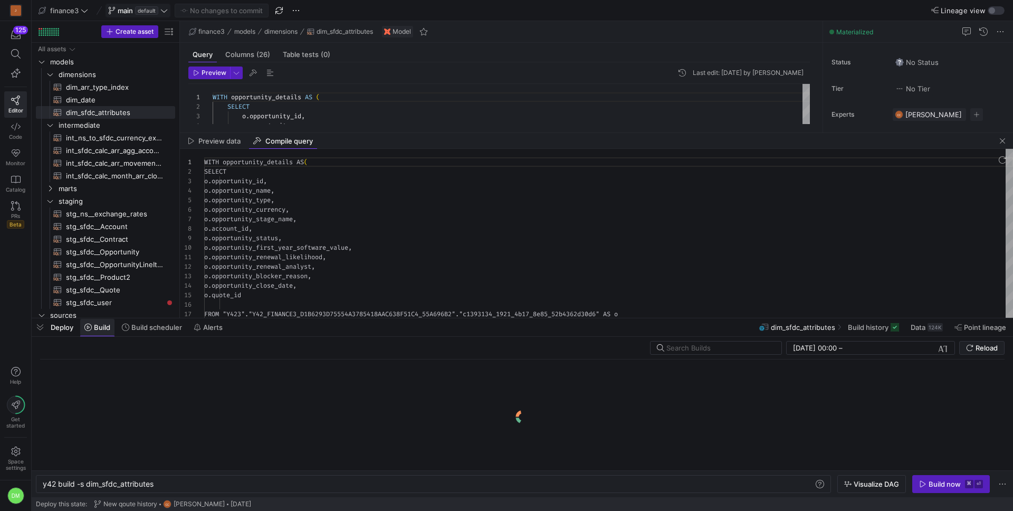
scroll to position [0, 111]
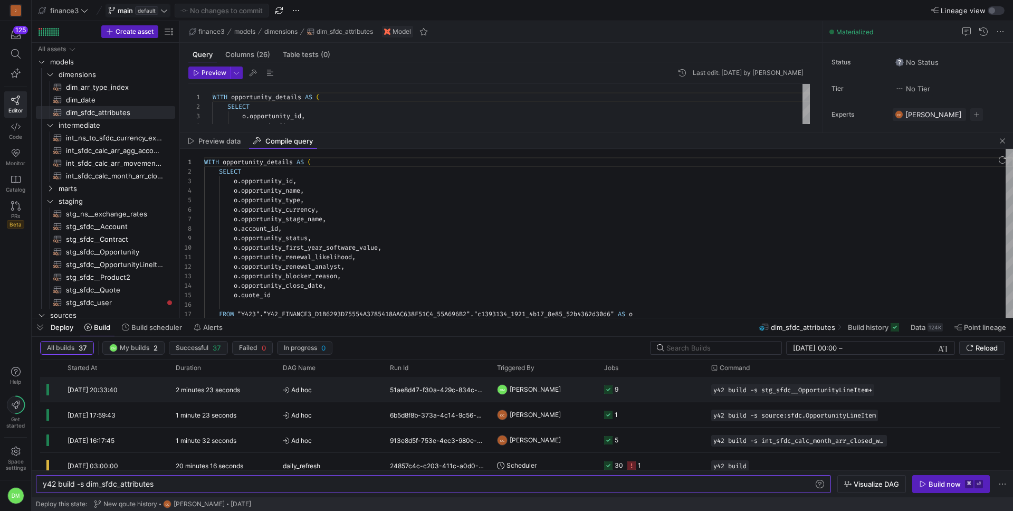
click at [663, 386] on y42-job-status-cell-renderer "9" at bounding box center [651, 389] width 94 height 24
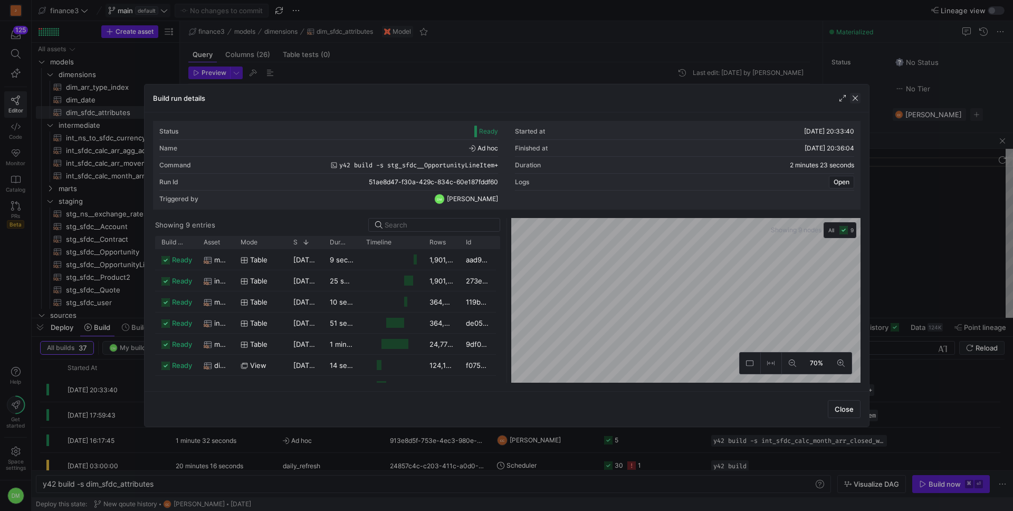
click at [857, 95] on span "button" at bounding box center [855, 98] width 11 height 11
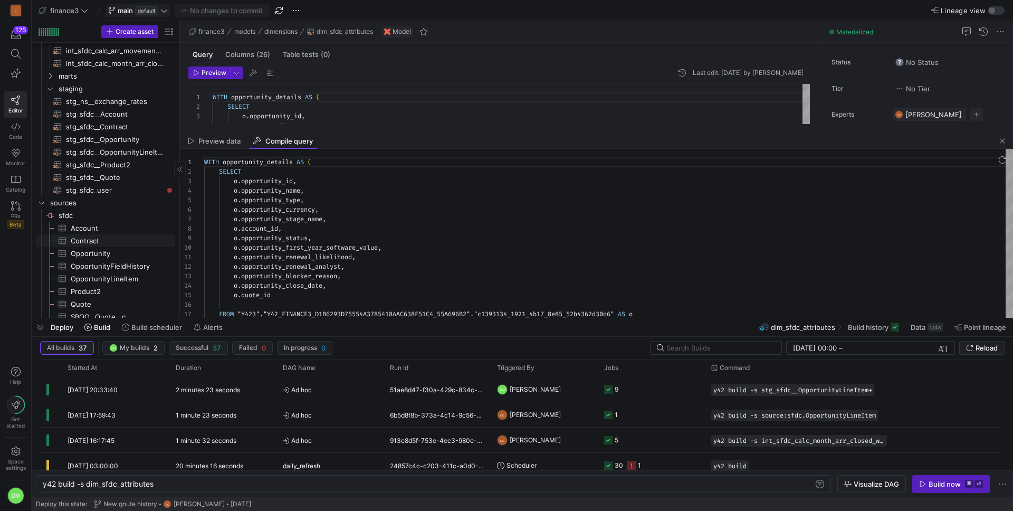
scroll to position [111, 0]
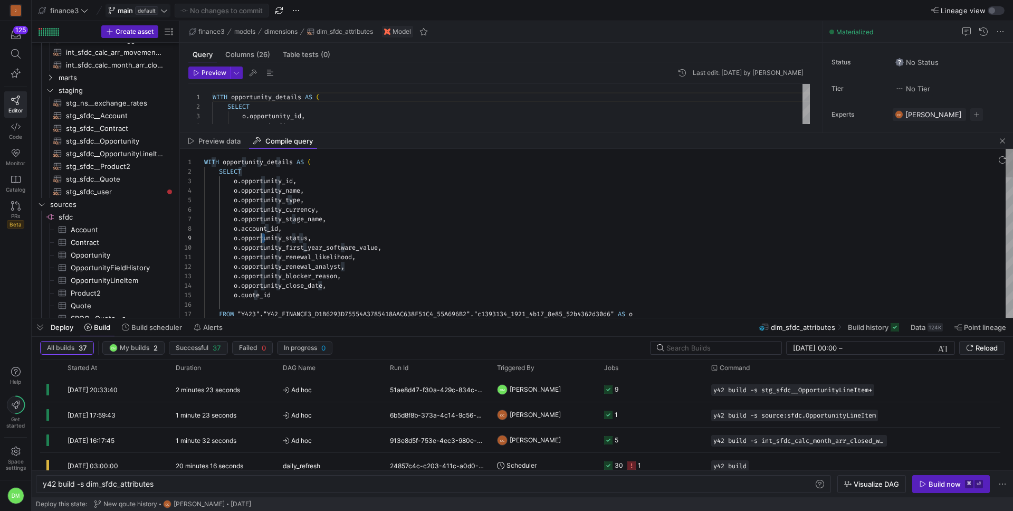
scroll to position [76, 57]
click at [166, 9] on icon at bounding box center [163, 10] width 7 height 7
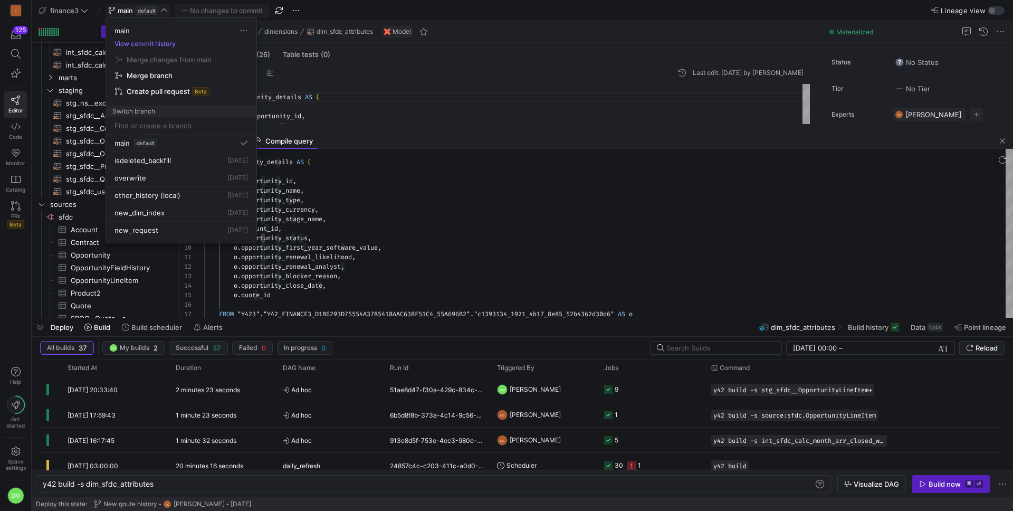
click at [355, 177] on div at bounding box center [506, 255] width 1013 height 511
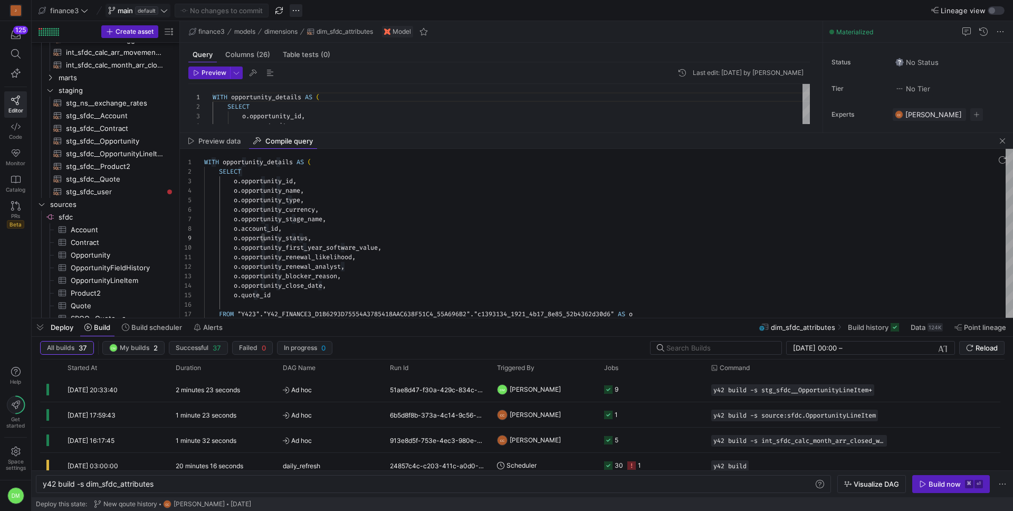
click at [300, 14] on span "button" at bounding box center [296, 10] width 13 height 13
click at [313, 44] on span "Create new branch" at bounding box center [338, 43] width 63 height 8
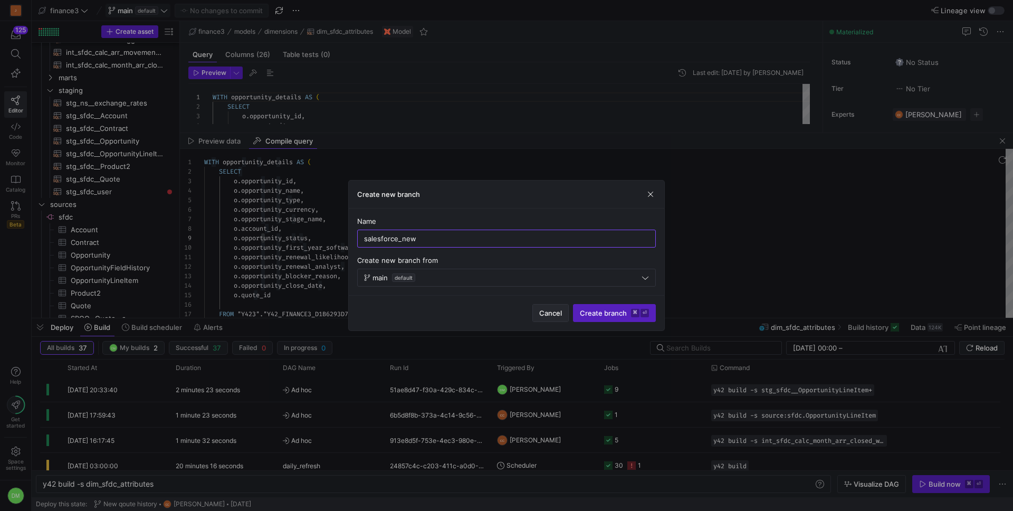
type input "salesforce_new"
click at [557, 313] on span "Cancel" at bounding box center [550, 313] width 23 height 8
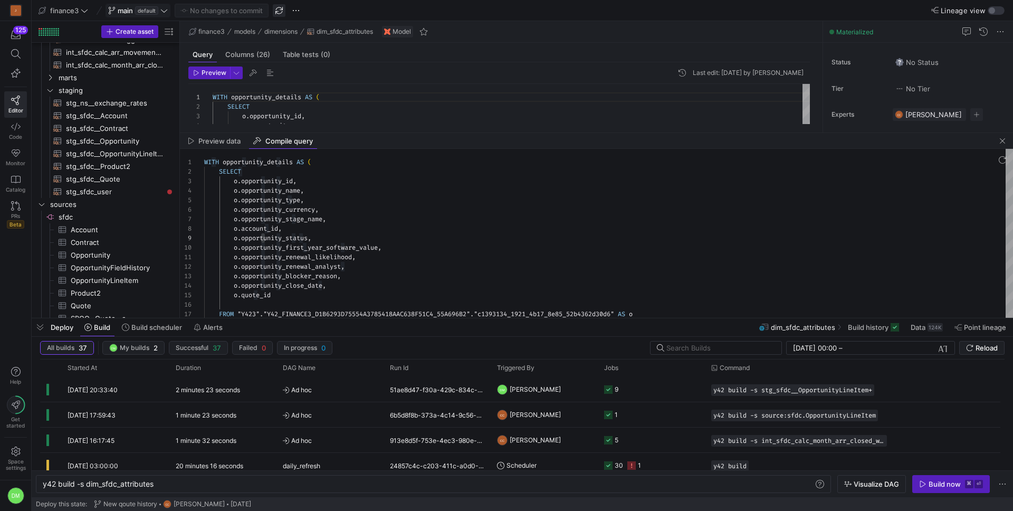
click at [277, 14] on span "button" at bounding box center [279, 10] width 13 height 13
click at [298, 12] on span "button" at bounding box center [296, 10] width 13 height 13
click at [327, 44] on span "Create new branch" at bounding box center [338, 43] width 63 height 8
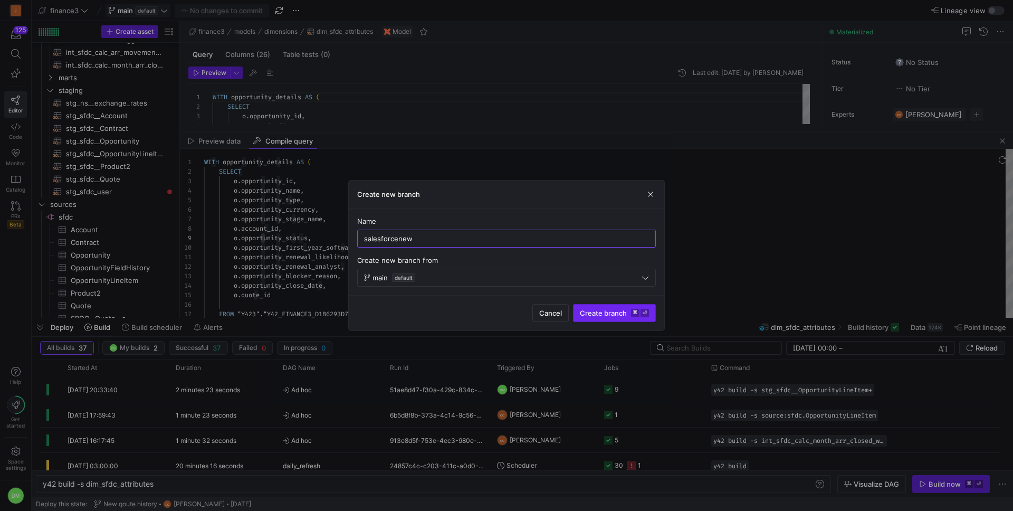
type input "salesforcenew"
click at [615, 313] on span "Create branch ⌘ ⏎" at bounding box center [614, 313] width 69 height 8
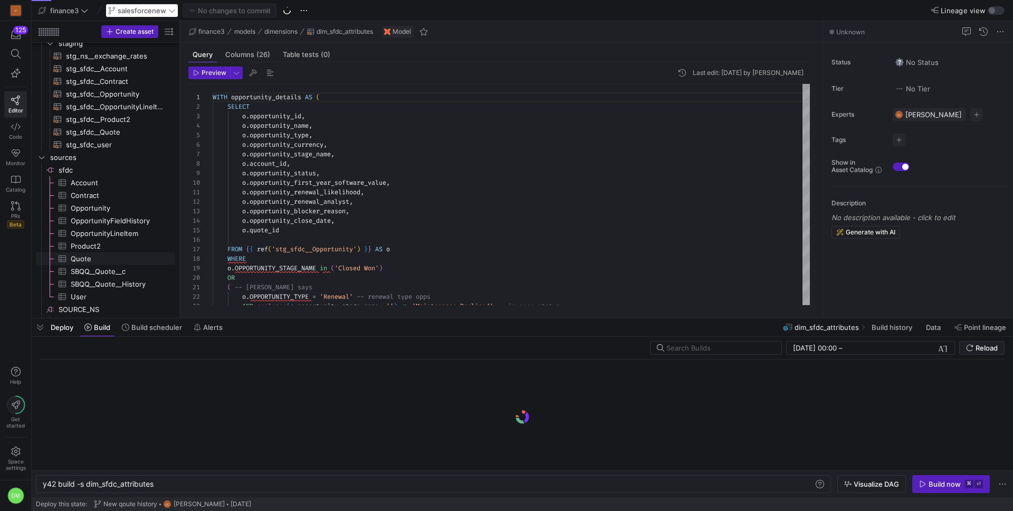
scroll to position [168, 0]
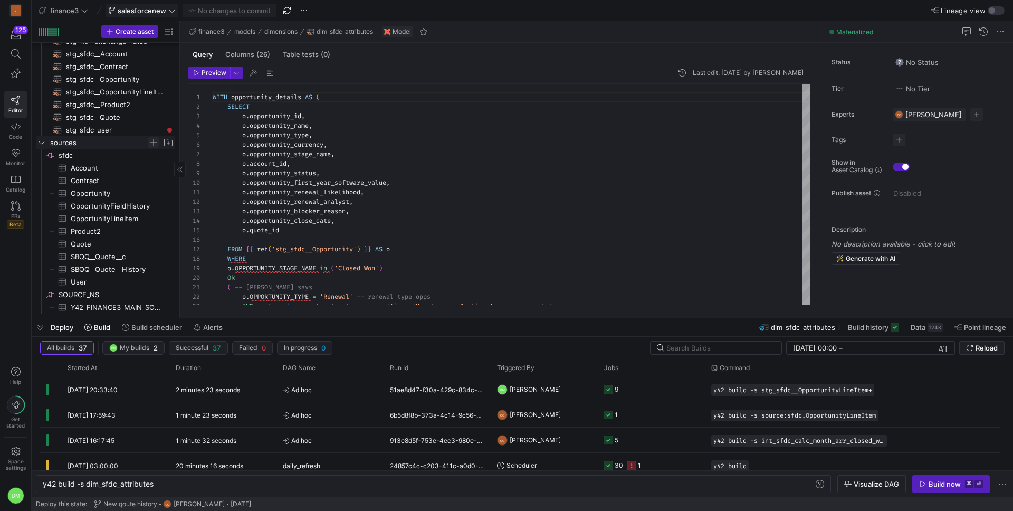
click at [151, 144] on span "Press SPACE to select this row." at bounding box center [153, 142] width 11 height 11
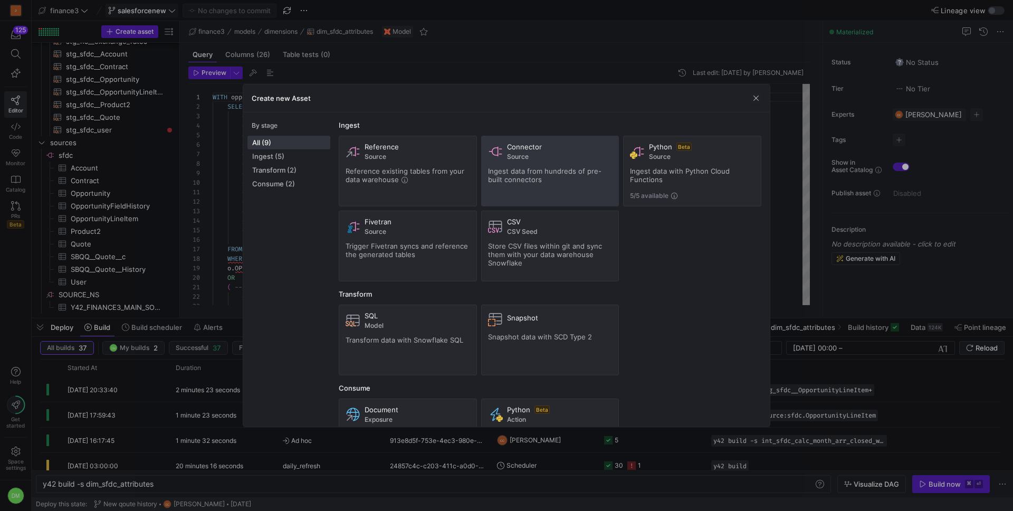
click at [551, 175] on span "Ingest data from hundreds of pre-built connectors" at bounding box center [544, 175] width 113 height 17
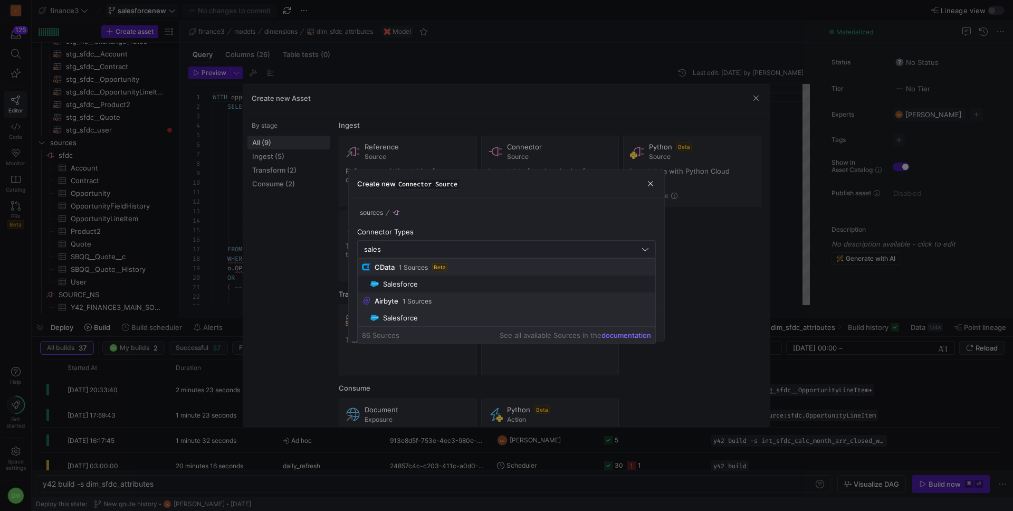
click at [466, 313] on span "Salesforce" at bounding box center [510, 317] width 281 height 8
type input "Salesforce"
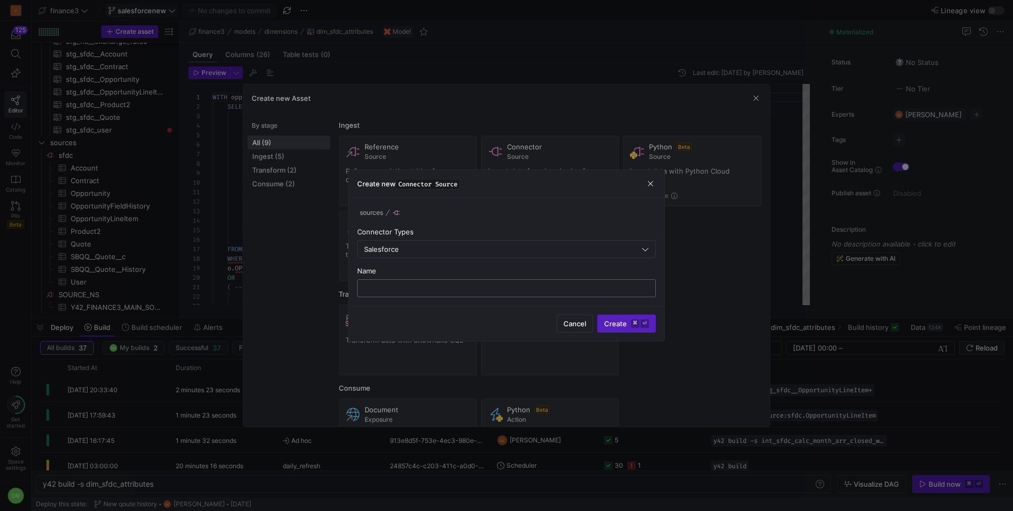
click at [459, 290] on input "text" at bounding box center [506, 288] width 281 height 8
type input "salesforce"
click at [635, 325] on kbd "⌘" at bounding box center [635, 323] width 8 height 8
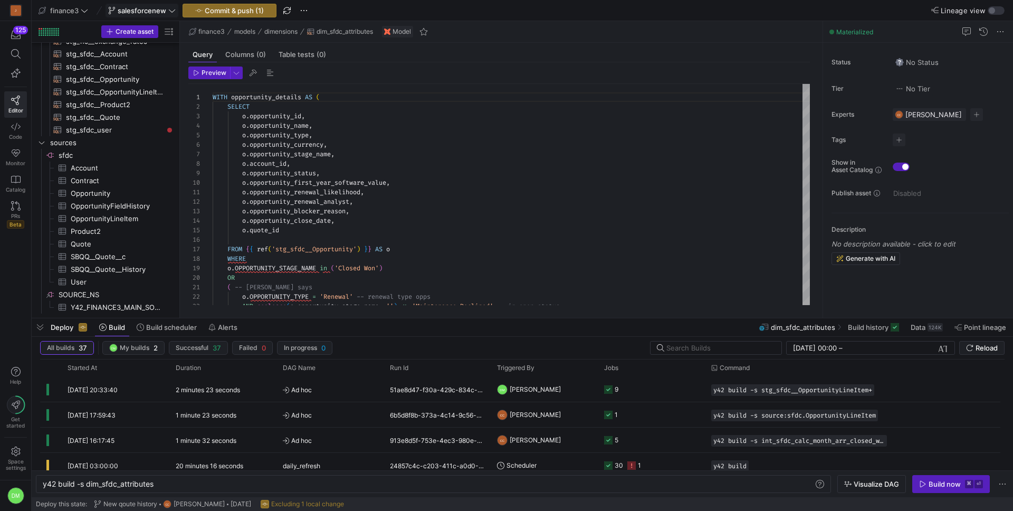
type textarea "y42 build"
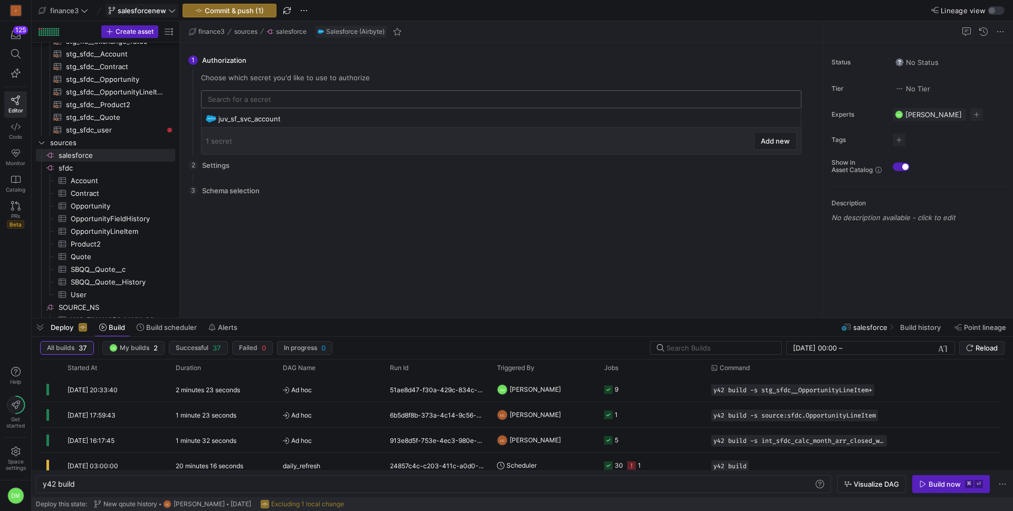
click at [267, 102] on input "text" at bounding box center [501, 99] width 587 height 8
click at [269, 116] on div "juv_sf_svc_account" at bounding box center [502, 118] width 568 height 8
type input "juv_sf_svc_account"
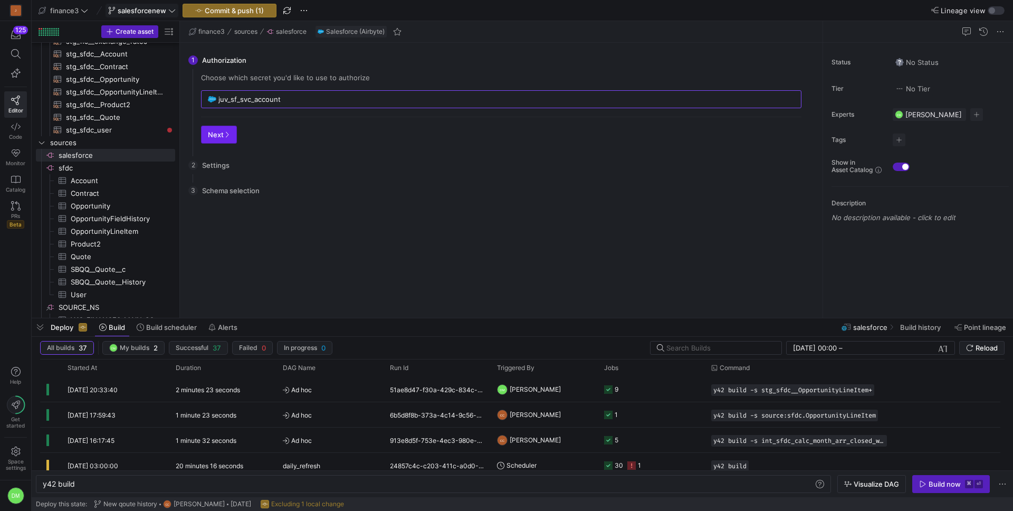
click at [208, 139] on span "button" at bounding box center [219, 134] width 35 height 17
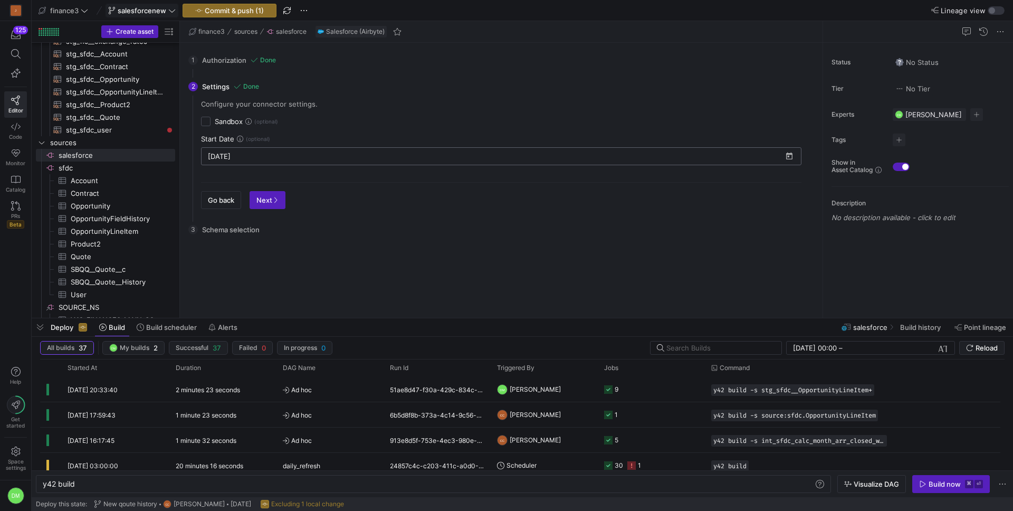
click at [262, 157] on input "[DATE]" at bounding box center [495, 156] width 574 height 8
click at [252, 157] on div at bounding box center [506, 255] width 1013 height 511
type input "[DATE]"
click at [790, 156] on span "Open calendar" at bounding box center [789, 156] width 11 height 11
click at [241, 185] on icon "Choose month and year" at bounding box center [238, 184] width 5 height 3
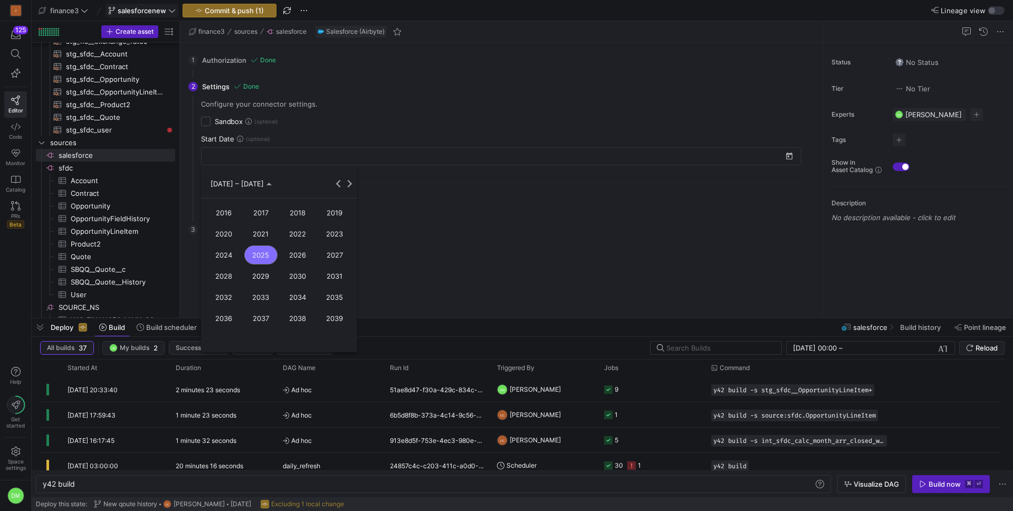
click at [234, 213] on span "2016" at bounding box center [223, 212] width 33 height 19
click at [230, 231] on span "JAN" at bounding box center [223, 233] width 33 height 19
click at [320, 225] on span "1" at bounding box center [321, 225] width 19 height 19
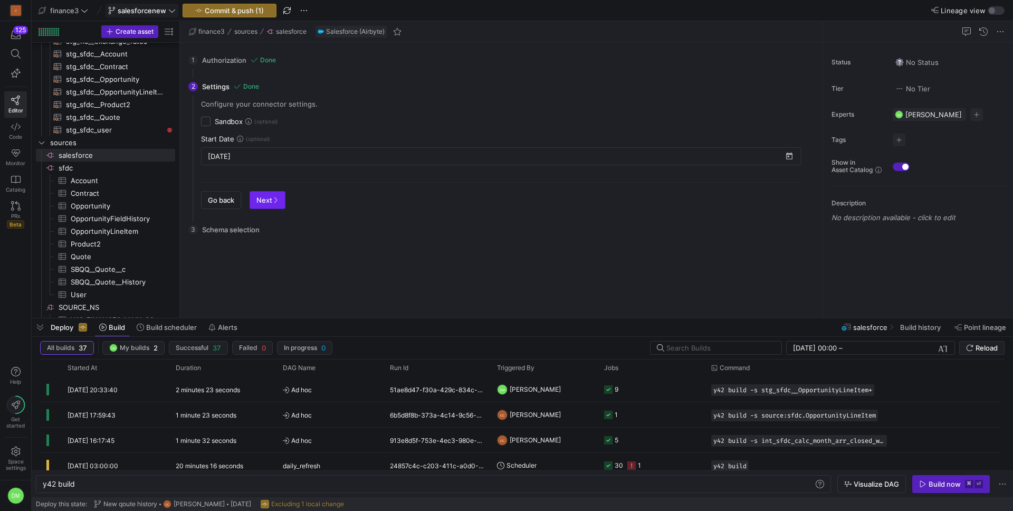
click at [270, 204] on span "button" at bounding box center [267, 200] width 35 height 17
type input "[DATE]"
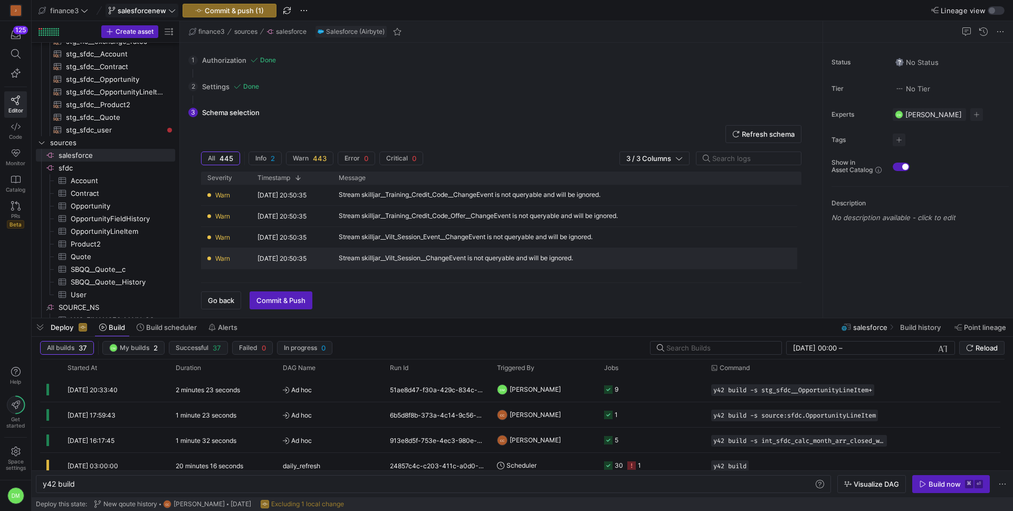
scroll to position [562, 0]
click at [282, 299] on span "Commit & Push" at bounding box center [280, 300] width 49 height 8
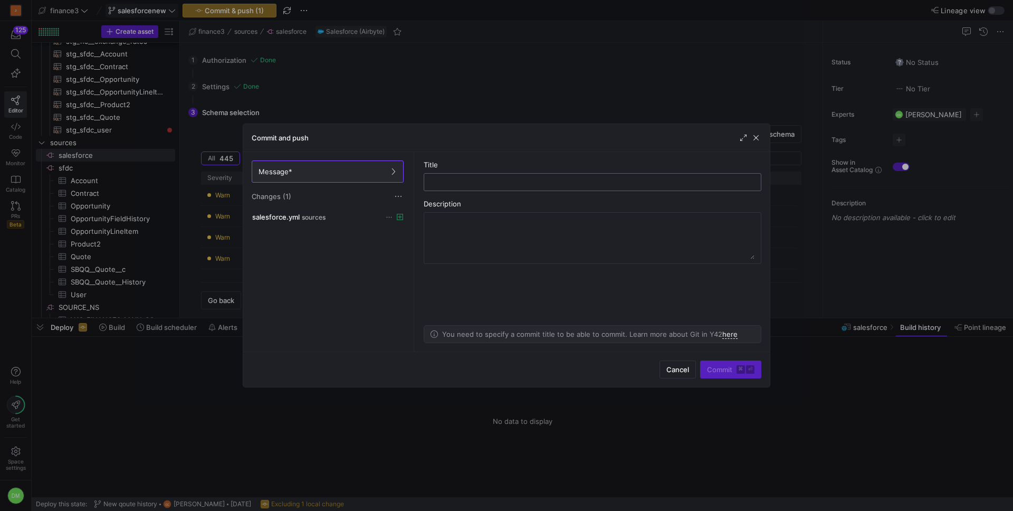
click at [455, 186] on div at bounding box center [593, 182] width 320 height 17
type input "schema selection"
click at [494, 251] on textarea at bounding box center [592, 238] width 324 height 42
click at [722, 371] on span "Commit ⌘ ⏎" at bounding box center [730, 369] width 47 height 8
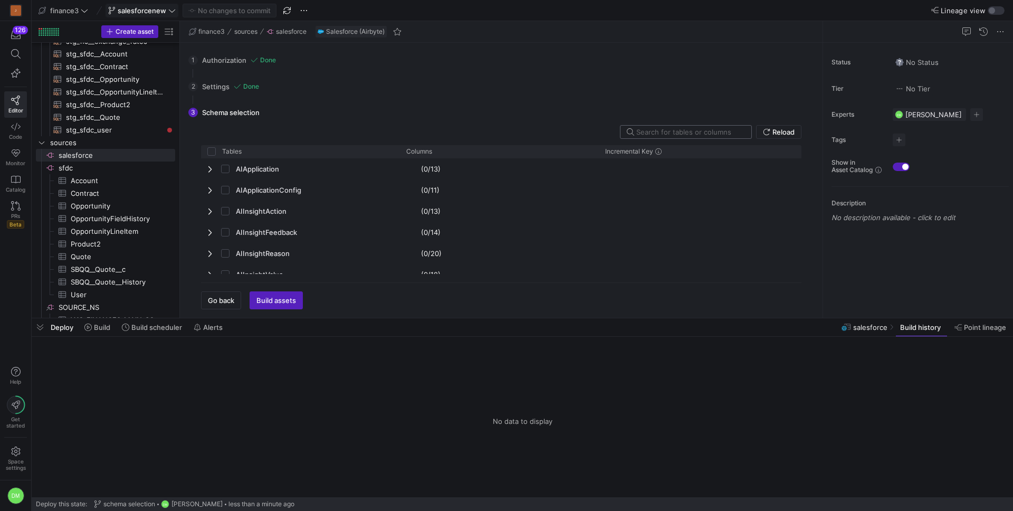
click at [721, 131] on input "text" at bounding box center [689, 132] width 107 height 8
type input "Account"
click at [225, 193] on input "Press Space to toggle row selection (unchecked)" at bounding box center [225, 190] width 8 height 8
checkbox input "true"
checkbox input "false"
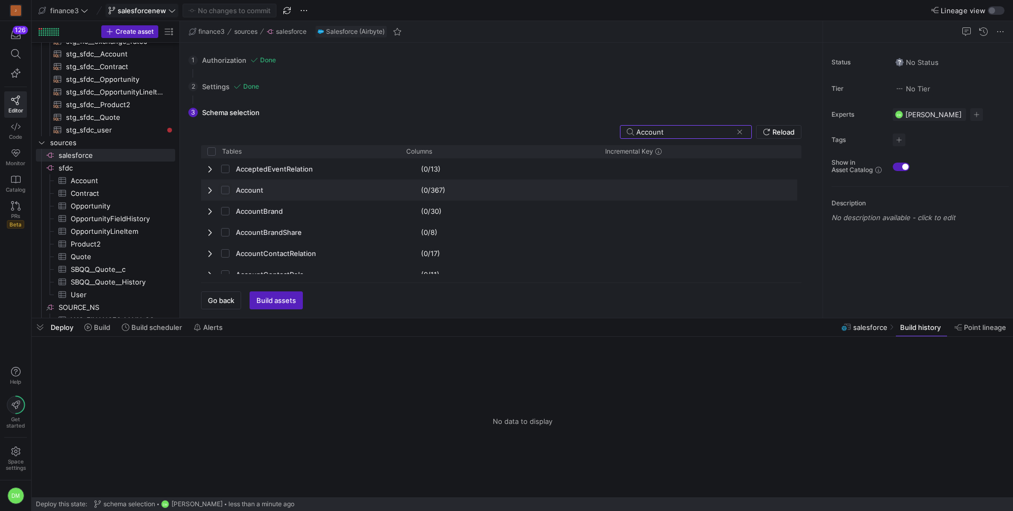
checkbox input "true"
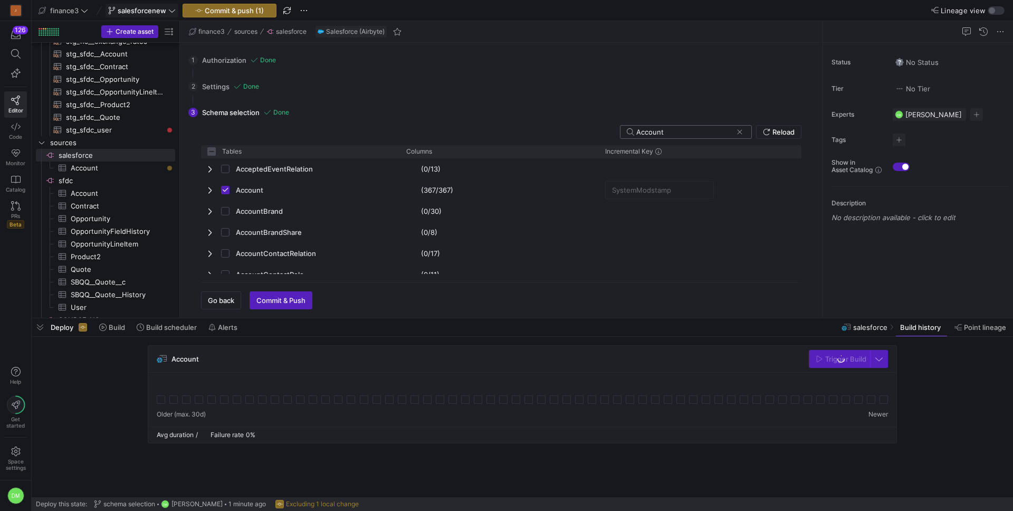
click at [703, 130] on input "Account" at bounding box center [684, 132] width 96 height 8
type input "Co"
checkbox input "false"
type input "Contr"
checkbox input "false"
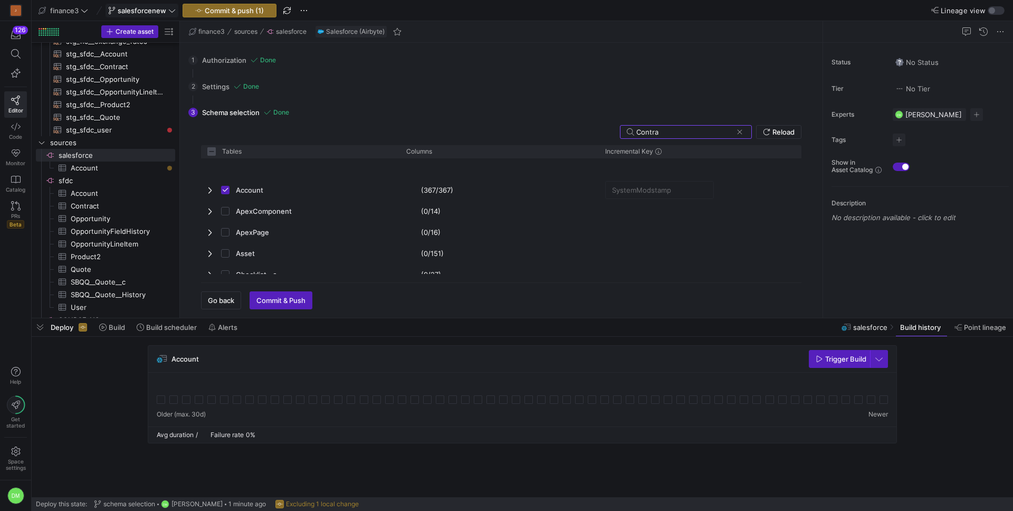
type input "Contrac"
checkbox input "false"
type input "Contract"
checkbox input "false"
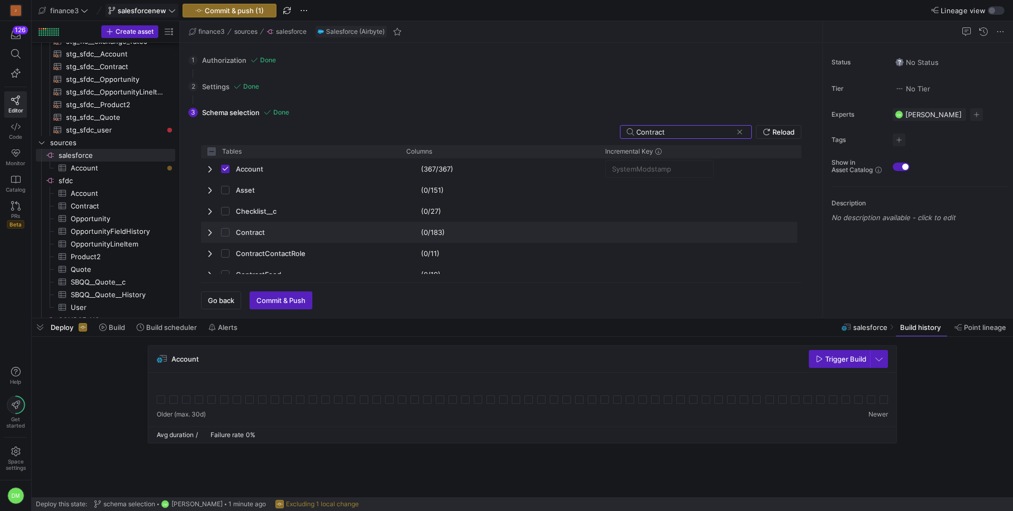
type input "Contract"
click at [225, 235] on input "Press Space to toggle row selection (unchecked)" at bounding box center [225, 232] width 8 height 8
checkbox input "true"
checkbox input "false"
checkbox input "true"
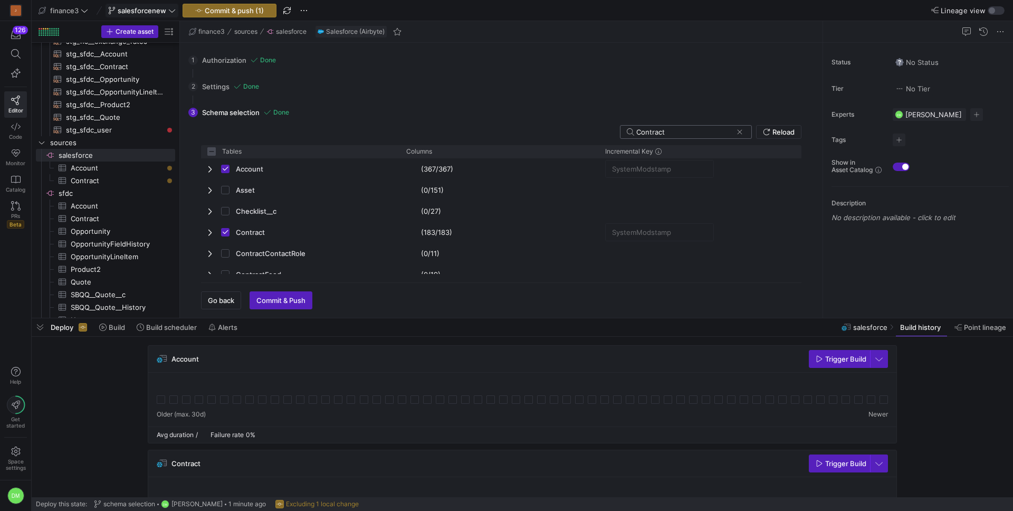
click at [644, 134] on input "Contract" at bounding box center [684, 132] width 96 height 8
click at [100, 66] on span "stg_sfdc__Contract​​​​​​​​​​" at bounding box center [114, 67] width 97 height 12
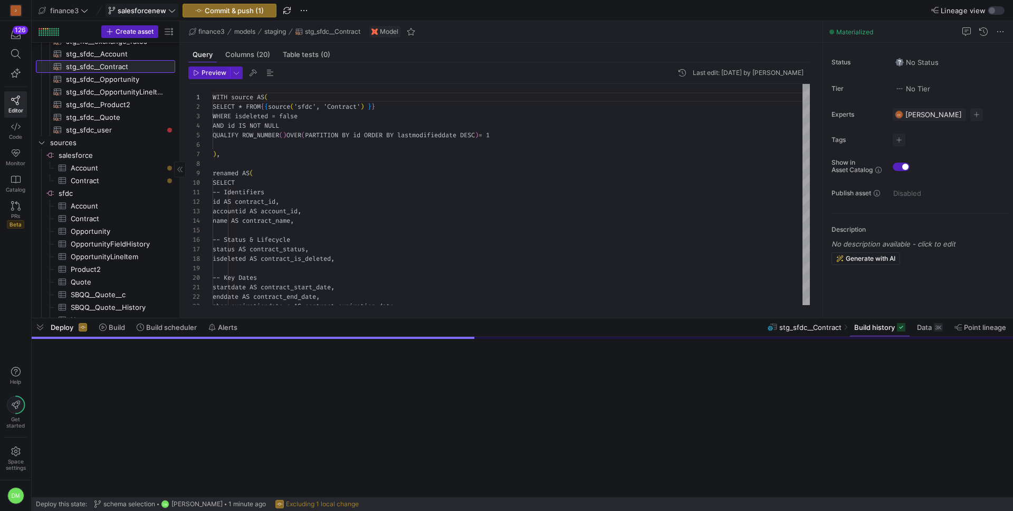
scroll to position [95, 0]
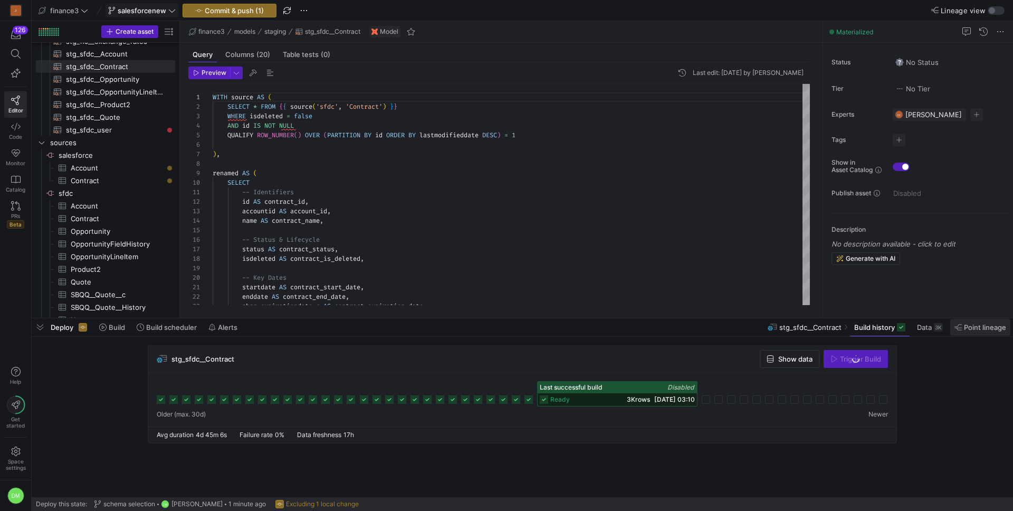
click at [966, 327] on span "Point lineage" at bounding box center [985, 327] width 42 height 8
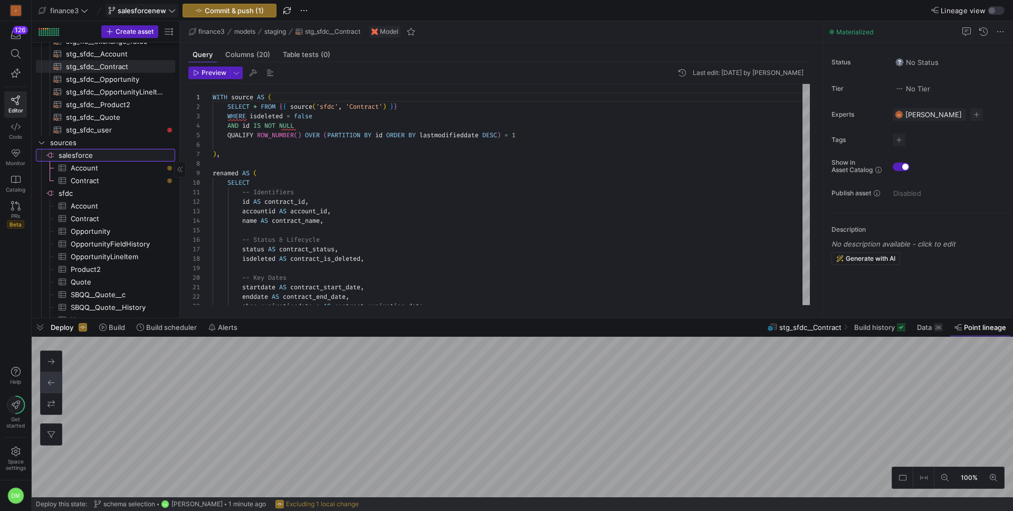
click at [104, 156] on span "salesforce​​​​​​​​" at bounding box center [116, 155] width 115 height 12
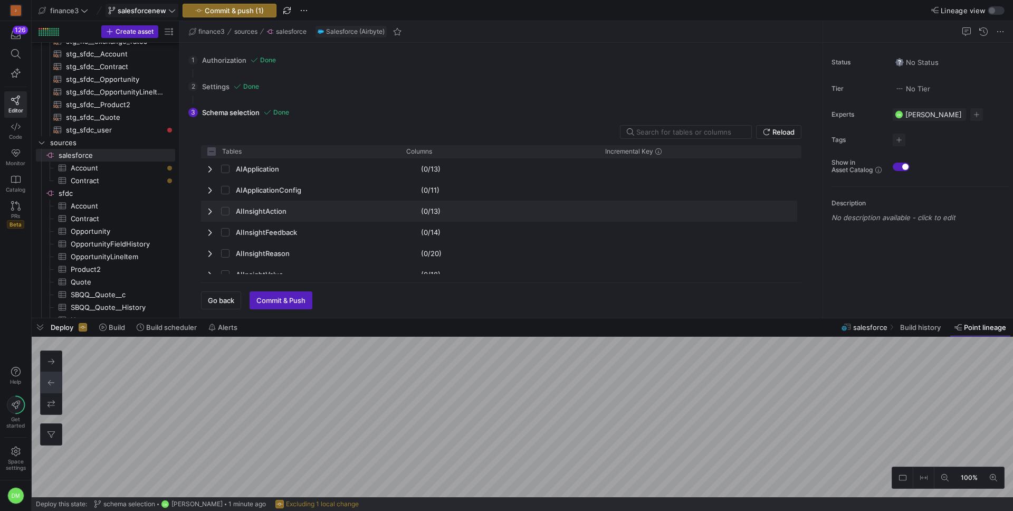
checkbox input "false"
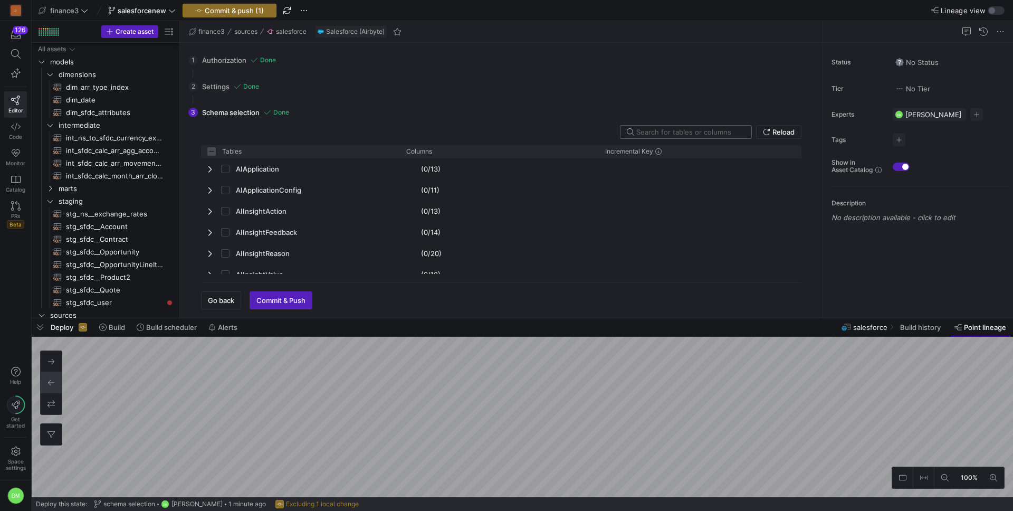
scroll to position [168, 0]
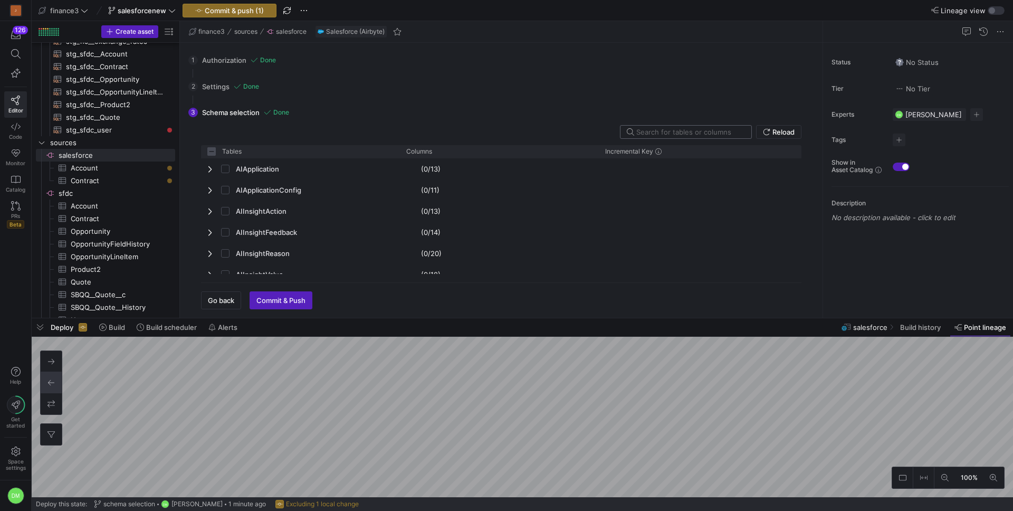
click at [687, 128] on input "text" at bounding box center [689, 132] width 107 height 8
type input "contrac"
checkbox input "false"
type input "contract"
checkbox input "false"
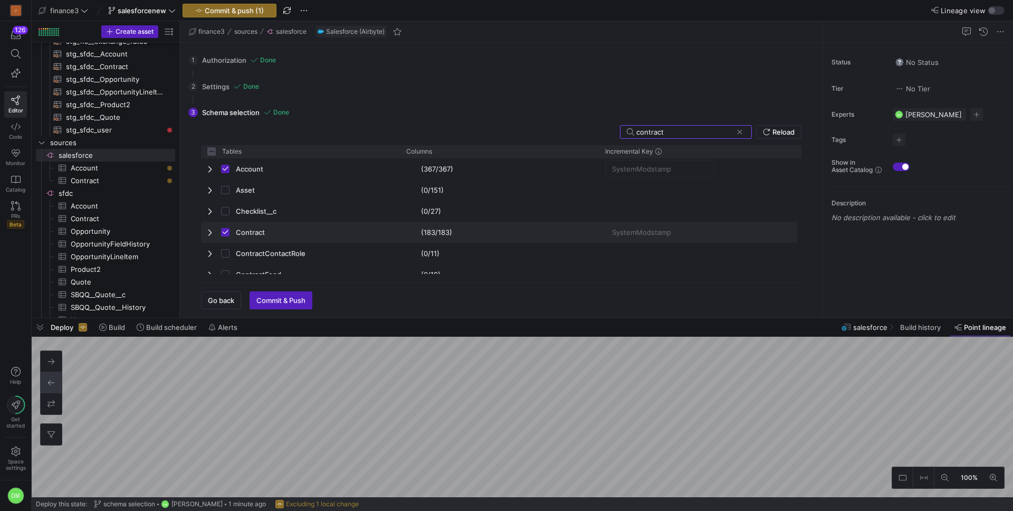
type input "contract"
click at [228, 232] on input "Press Space to toggle row selection (checked)" at bounding box center [225, 232] width 8 height 8
checkbox input "false"
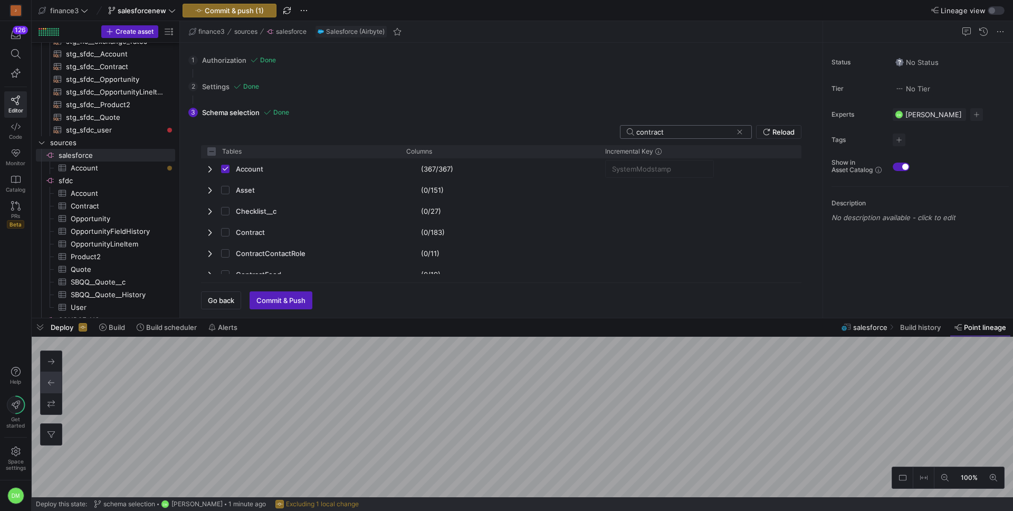
click at [727, 131] on input "contract" at bounding box center [684, 132] width 96 height 8
type input "op"
checkbox input "false"
type input "oppo"
checkbox input "false"
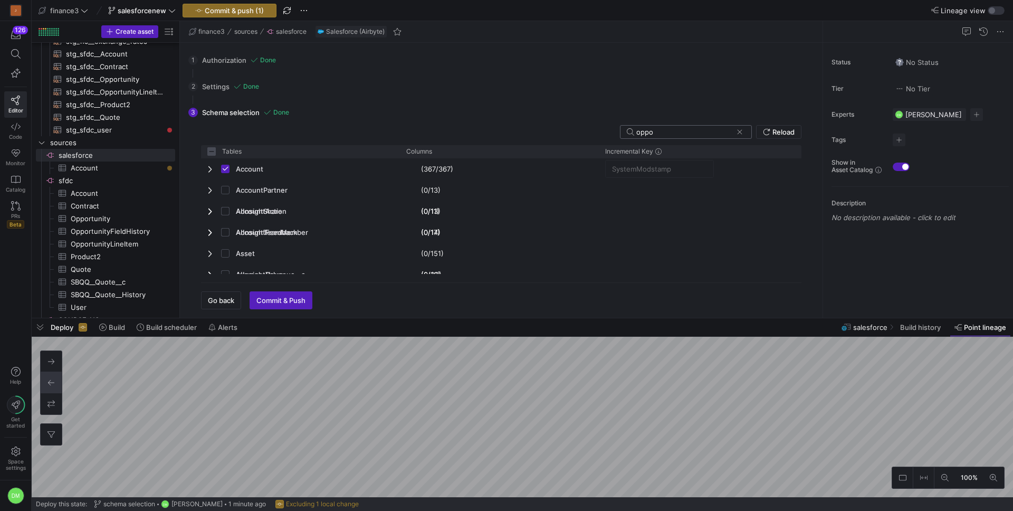
type input "oppor"
checkbox input "false"
type input "opport"
checkbox input "false"
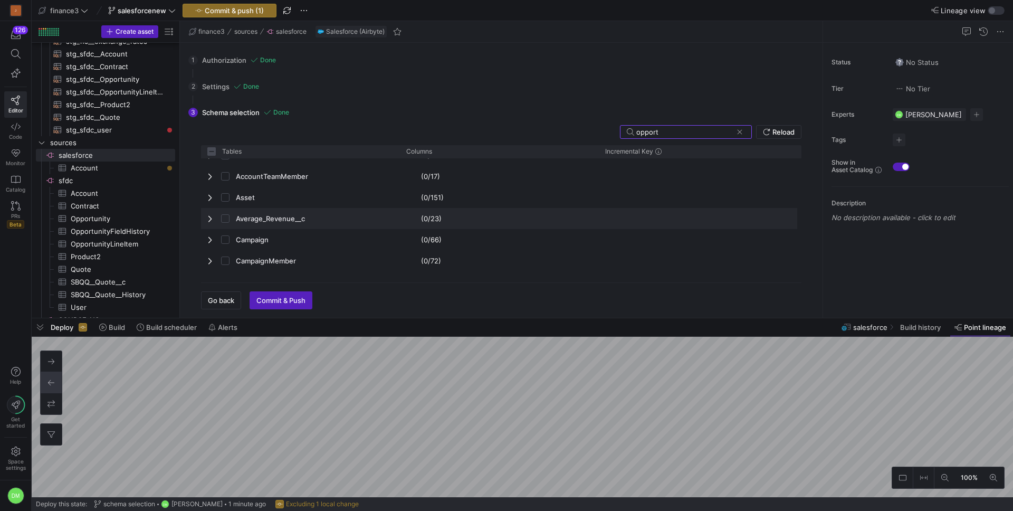
scroll to position [0, 0]
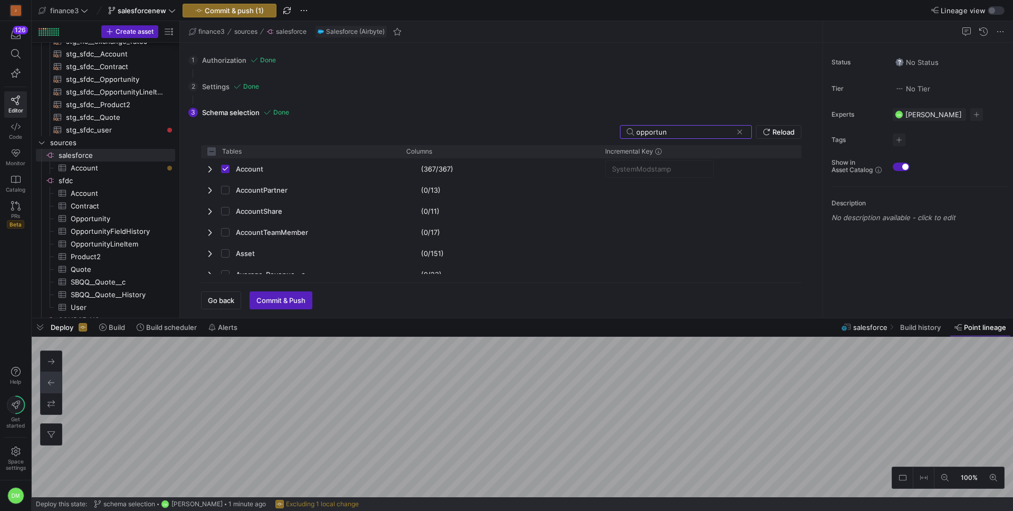
type input "opportuni"
checkbox input "false"
type input "opportunit"
checkbox input "false"
type input "opportunity"
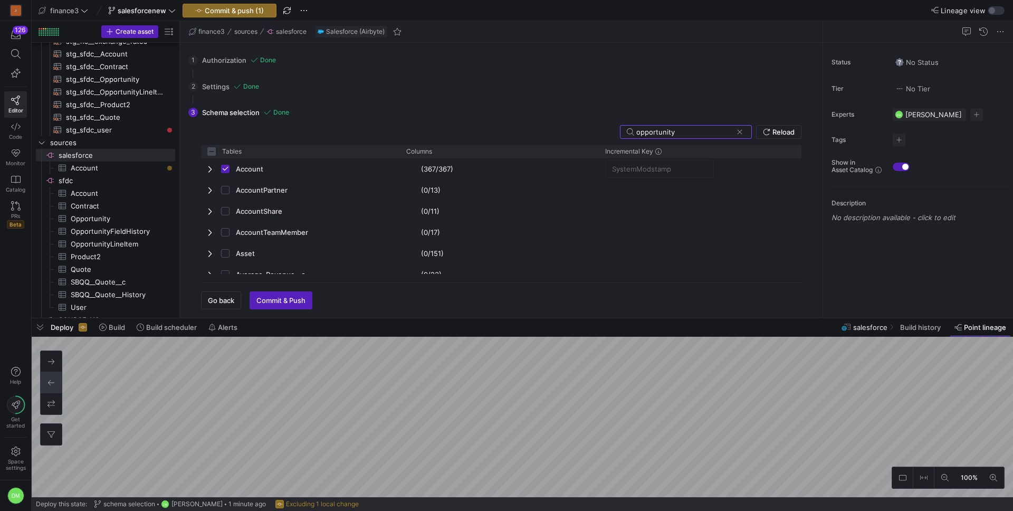
checkbox input "false"
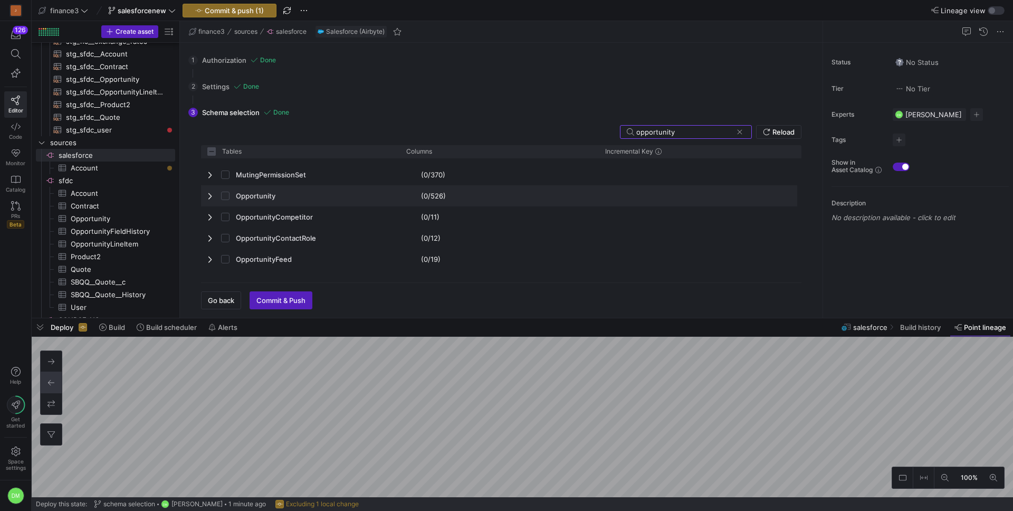
type input "opportunity"
click at [228, 193] on input "Press Space to toggle row selection (unchecked)" at bounding box center [225, 196] width 8 height 8
checkbox input "true"
checkbox input "false"
checkbox input "true"
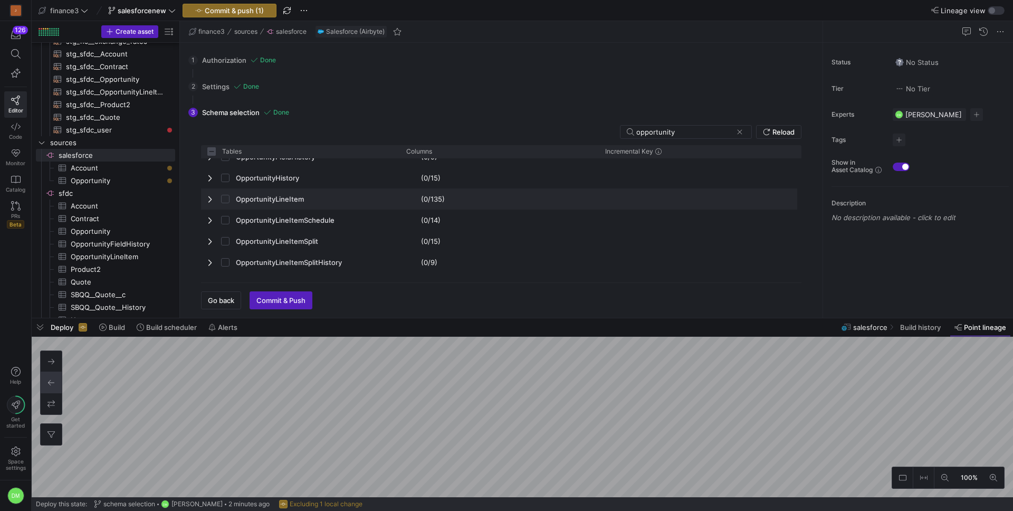
click at [225, 203] on span "Press SPACE to select this row." at bounding box center [228, 199] width 15 height 21
click at [227, 203] on span "Press SPACE to select this row." at bounding box center [228, 199] width 15 height 21
click at [212, 201] on span "Press SPACE to select this row." at bounding box center [210, 199] width 7 height 8
checkbox input "false"
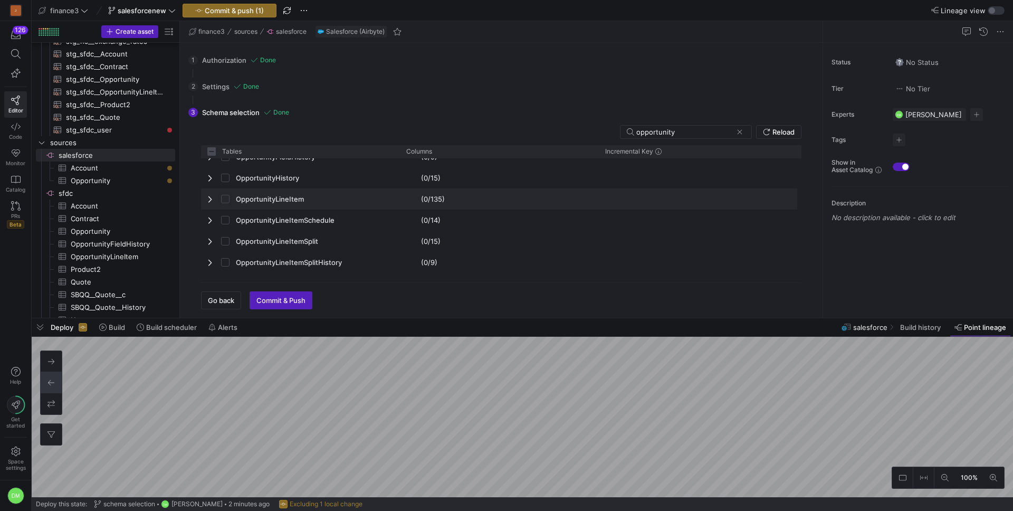
click at [221, 200] on input "Press Space to toggle row selection (unchecked)" at bounding box center [225, 199] width 8 height 8
checkbox input "true"
checkbox input "false"
checkbox input "true"
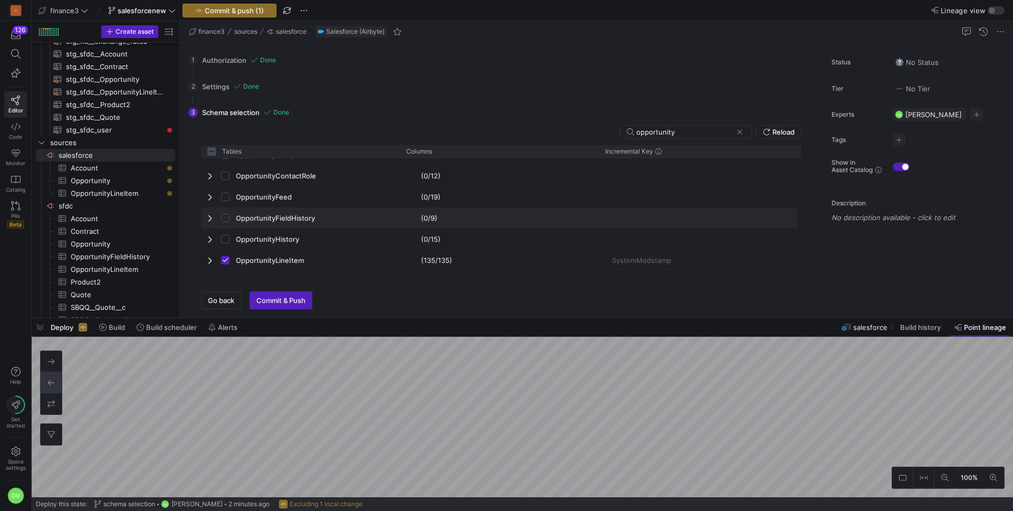
click at [227, 219] on input "Press Space to toggle row selection (unchecked)" at bounding box center [225, 218] width 8 height 8
checkbox input "true"
checkbox input "false"
checkbox input "true"
click at [657, 132] on input "opportunity" at bounding box center [684, 132] width 96 height 8
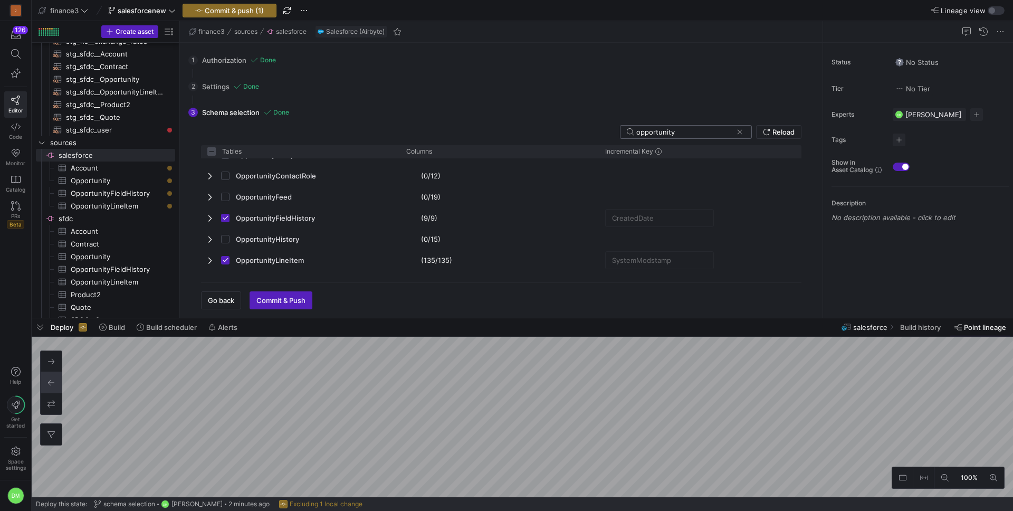
click at [657, 132] on input "opportunity" at bounding box center [684, 132] width 96 height 8
type input "pr"
checkbox input "false"
type input "product2"
checkbox input "false"
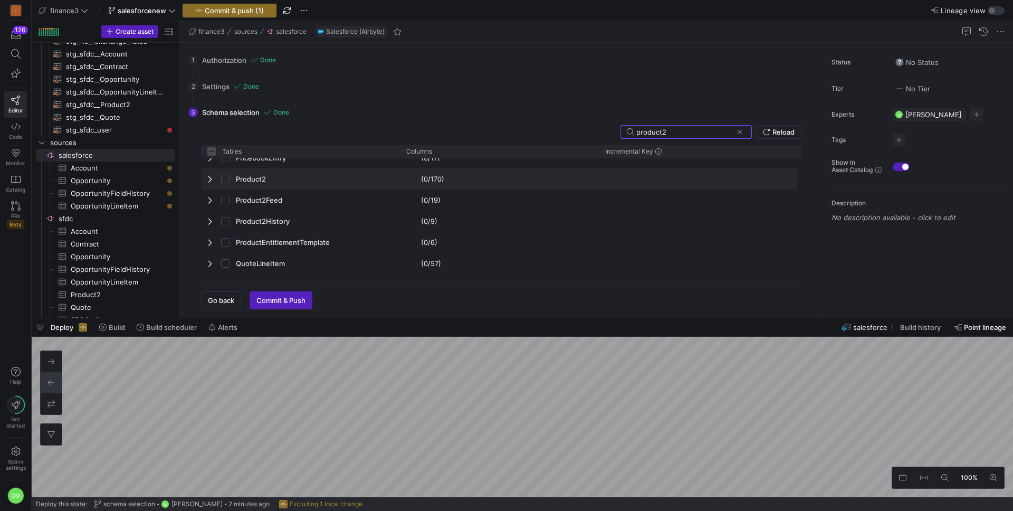
type input "product2"
click at [222, 178] on input "Press Space to toggle row selection (unchecked)" at bounding box center [225, 179] width 8 height 8
checkbox input "true"
checkbox input "false"
checkbox input "true"
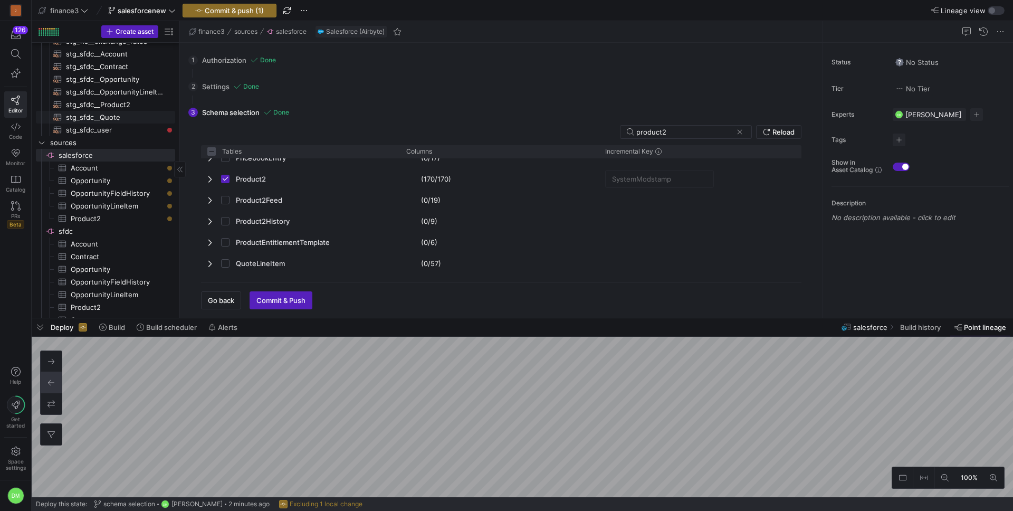
click at [121, 118] on span "stg_sfdc__Quote​​​​​​​​​​" at bounding box center [114, 117] width 97 height 12
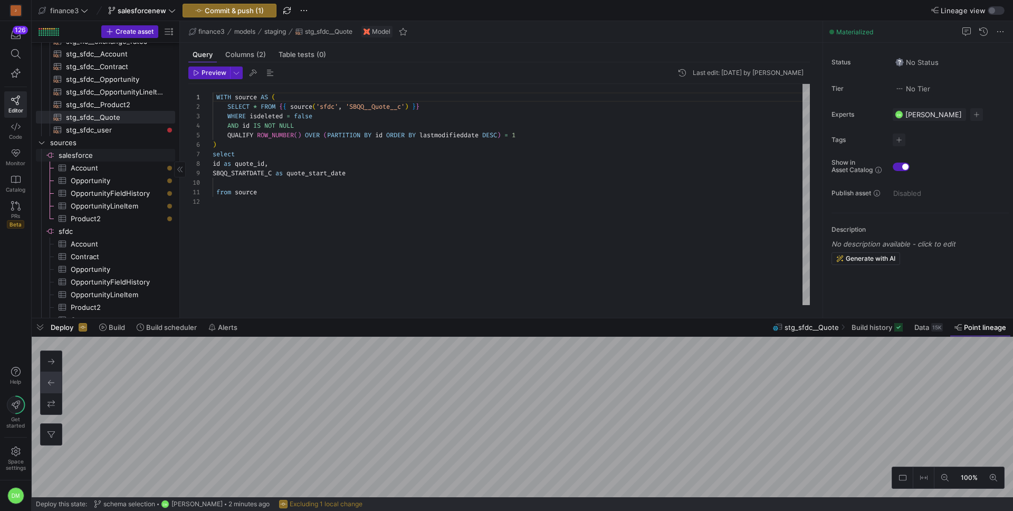
click at [110, 157] on span "salesforce​​​​​​​​" at bounding box center [116, 155] width 115 height 12
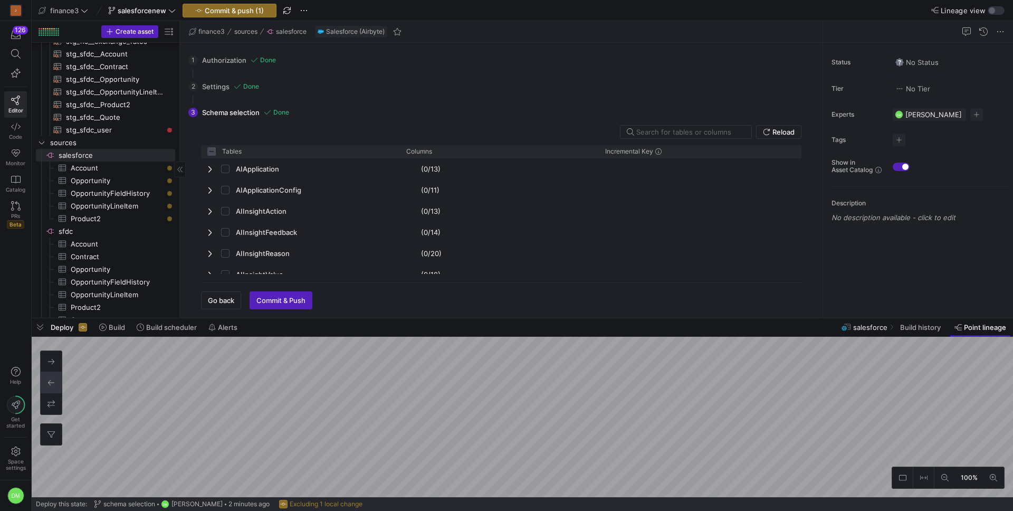
click at [710, 132] on input "text" at bounding box center [689, 132] width 107 height 8
checkbox input "false"
type input "q"
checkbox input "false"
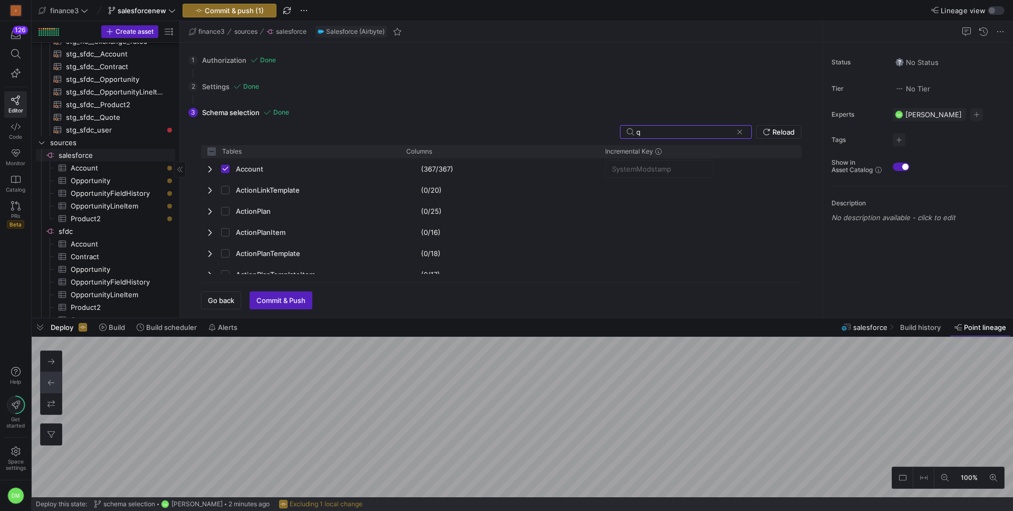
type input "qu"
checkbox input "false"
type input "quote"
checkbox input "false"
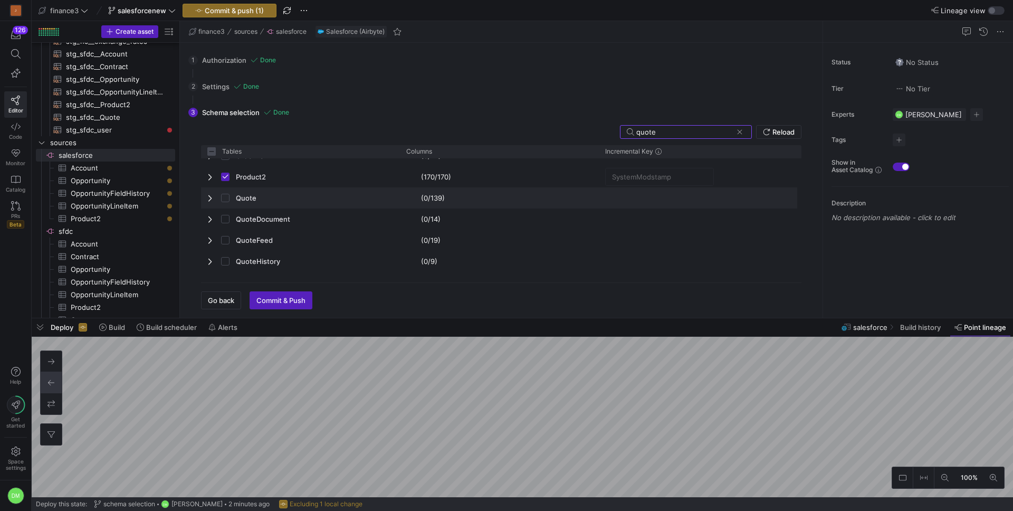
type input "quote"
click at [226, 198] on input "Press Space to toggle row selection (unchecked)" at bounding box center [225, 198] width 8 height 8
checkbox input "true"
checkbox input "false"
checkbox input "true"
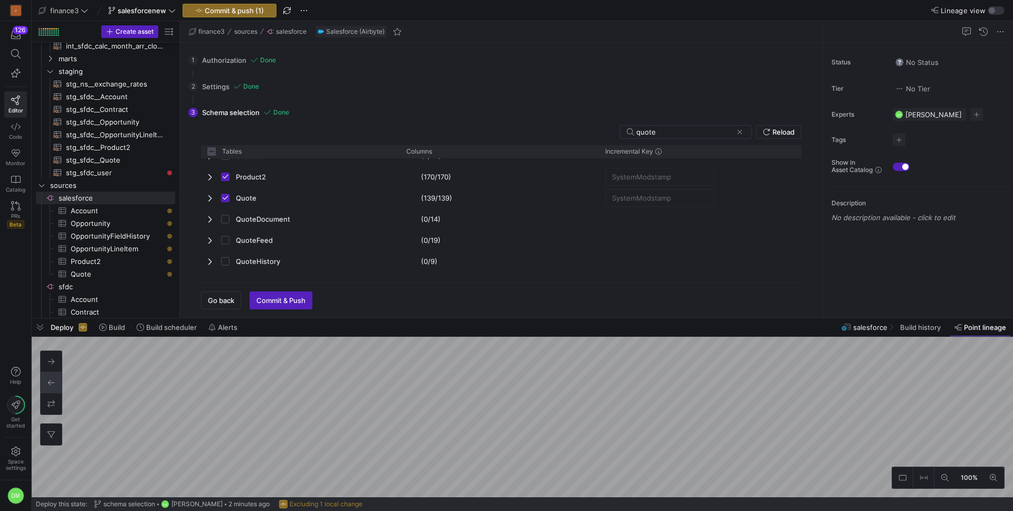
click at [686, 123] on div "3 Schema selection Done quote Reload Tables Drag here to set column labels Tabl…" at bounding box center [498, 204] width 621 height 209
click at [673, 128] on input "quote" at bounding box center [684, 132] width 96 height 8
type input "user"
checkbox input "false"
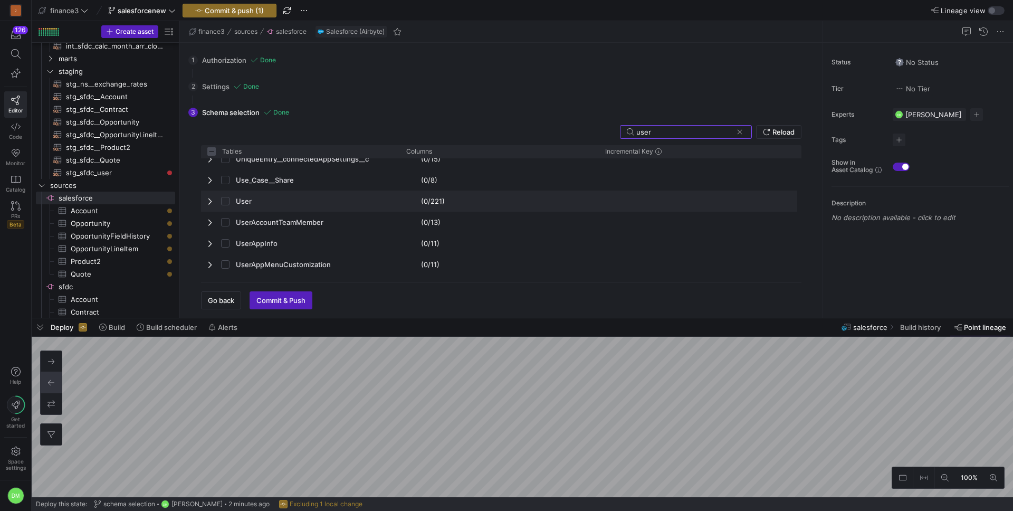
type input "user"
click at [227, 204] on input "Press Space to toggle row selection (unchecked)" at bounding box center [225, 201] width 8 height 8
checkbox input "true"
checkbox input "false"
checkbox input "true"
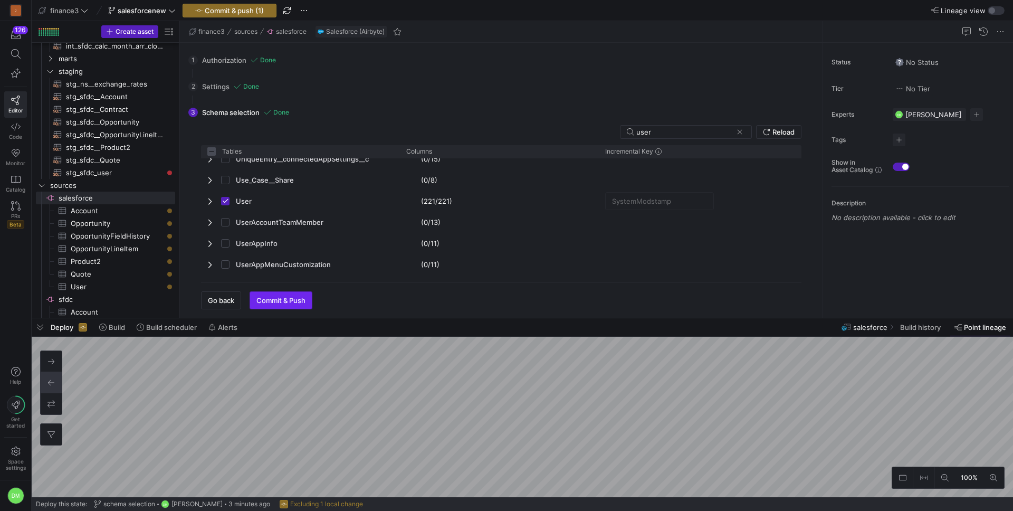
click at [273, 300] on span "Commit & Push" at bounding box center [280, 300] width 49 height 8
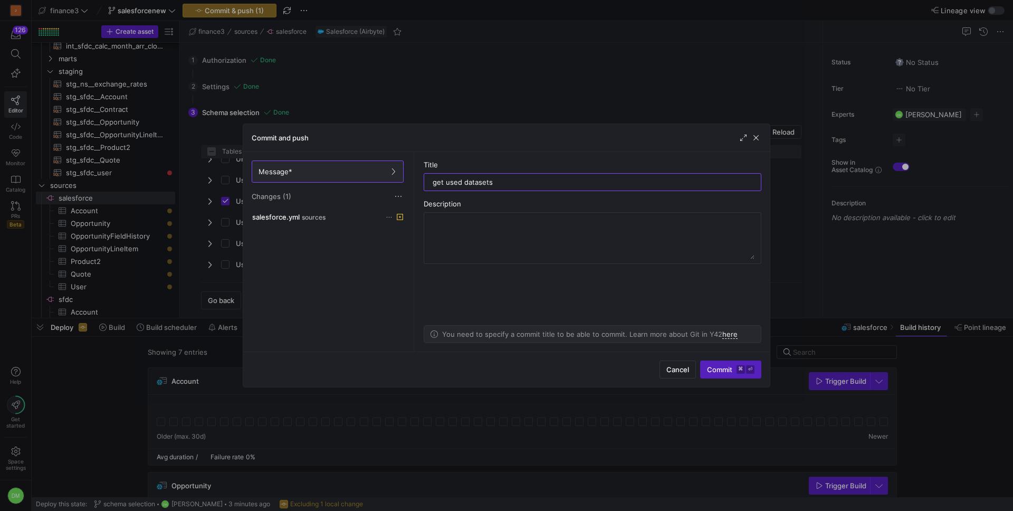
type input "get used datasets"
click at [725, 371] on span "Commit ⌘ ⏎" at bounding box center [730, 369] width 47 height 8
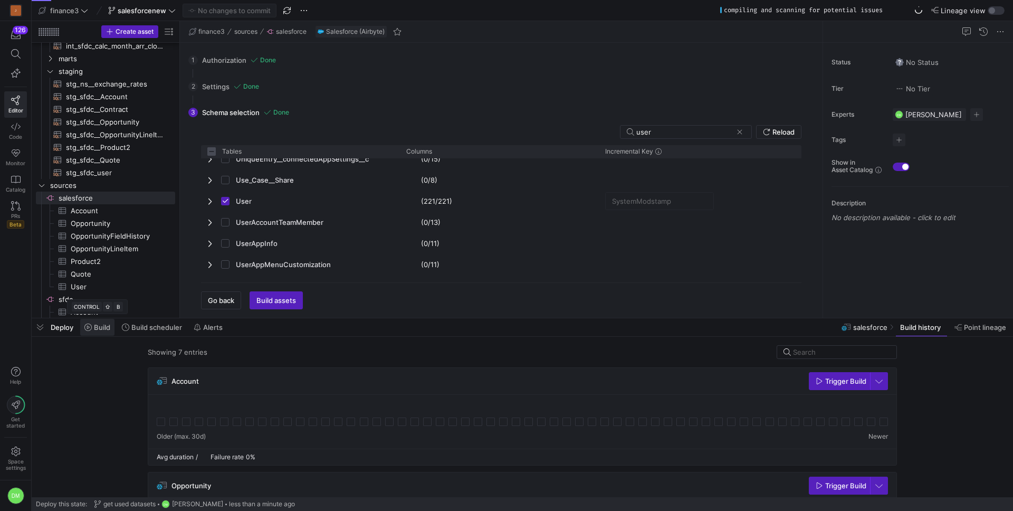
click at [107, 329] on span "Build" at bounding box center [102, 327] width 16 height 8
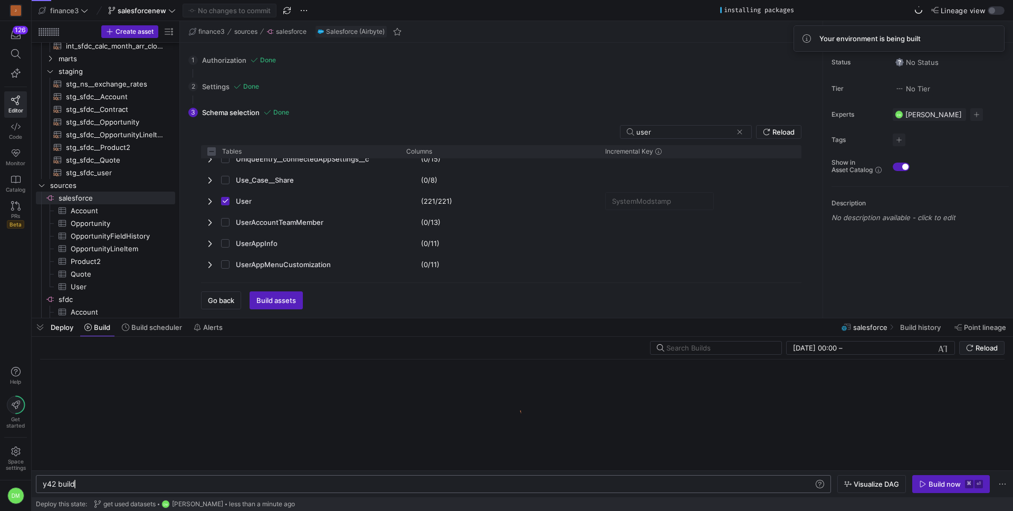
click at [184, 489] on div "y42 build y42 build" at bounding box center [433, 484] width 795 height 18
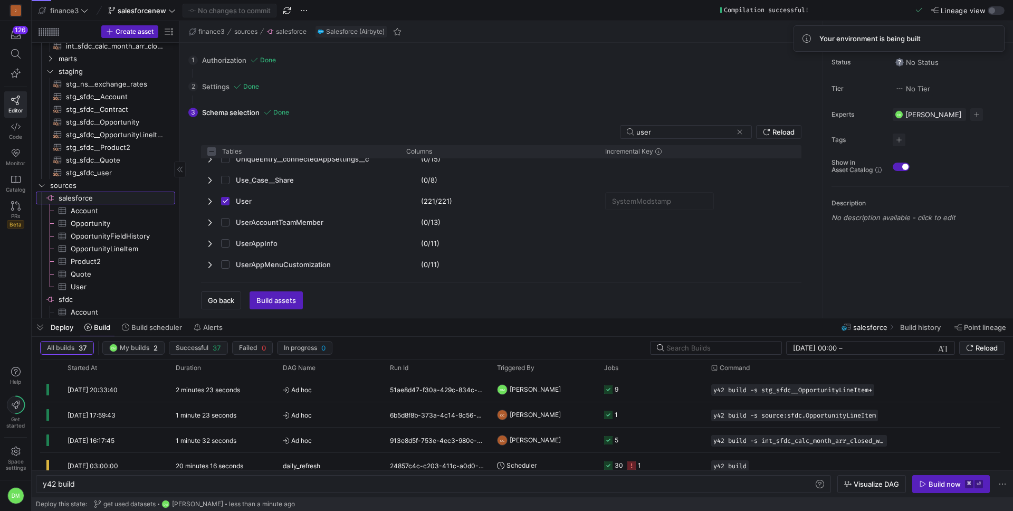
click at [94, 197] on span "salesforce​​​​​​​​" at bounding box center [116, 198] width 115 height 12
click at [127, 210] on span "Account​​​​​​​​​" at bounding box center [117, 211] width 92 height 12
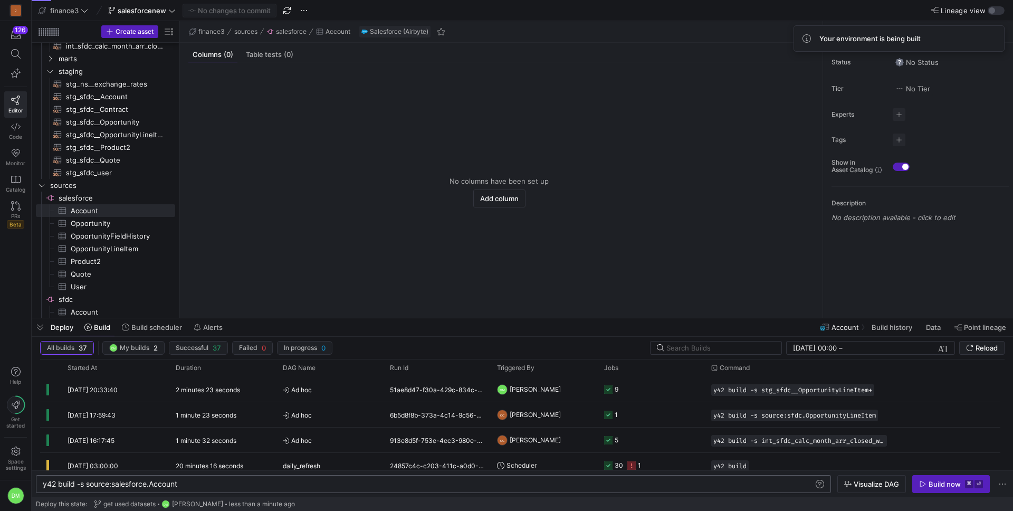
click at [172, 489] on div "y42 build -s source:salesforce.Account y42 build -s source:salesforce.Account" at bounding box center [433, 484] width 795 height 18
click at [171, 485] on div "y42 build -s source:salesforce.Account" at bounding box center [428, 484] width 771 height 8
type textarea "y42 build -s source:salesforce.*"
click at [186, 489] on div "y42 build -s source:salesforce. y42 build -s source:salesforce.* y42 build -s s…" at bounding box center [433, 484] width 795 height 18
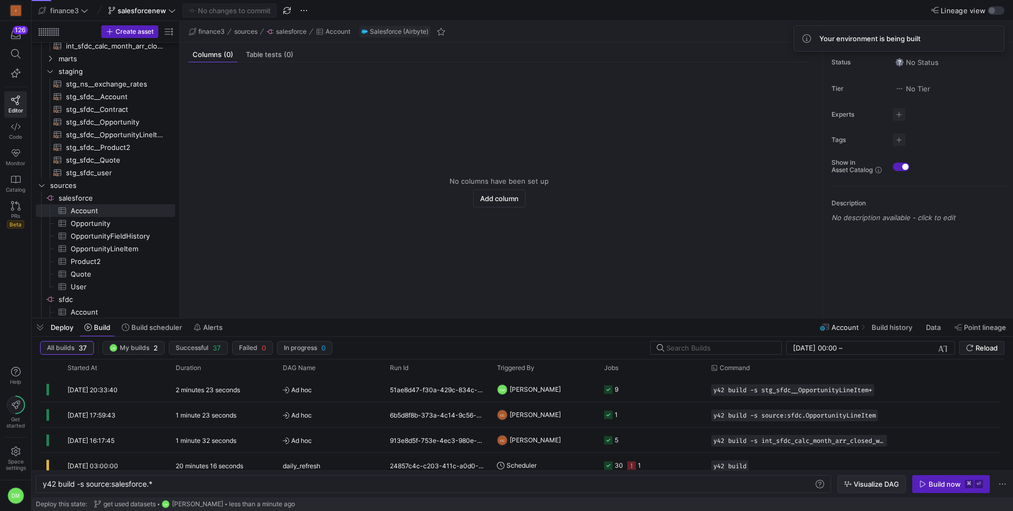
click at [887, 484] on span "Visualize DAG" at bounding box center [876, 484] width 45 height 8
click at [959, 487] on div "Build now" at bounding box center [944, 484] width 32 height 8
